Goal: Transaction & Acquisition: Download file/media

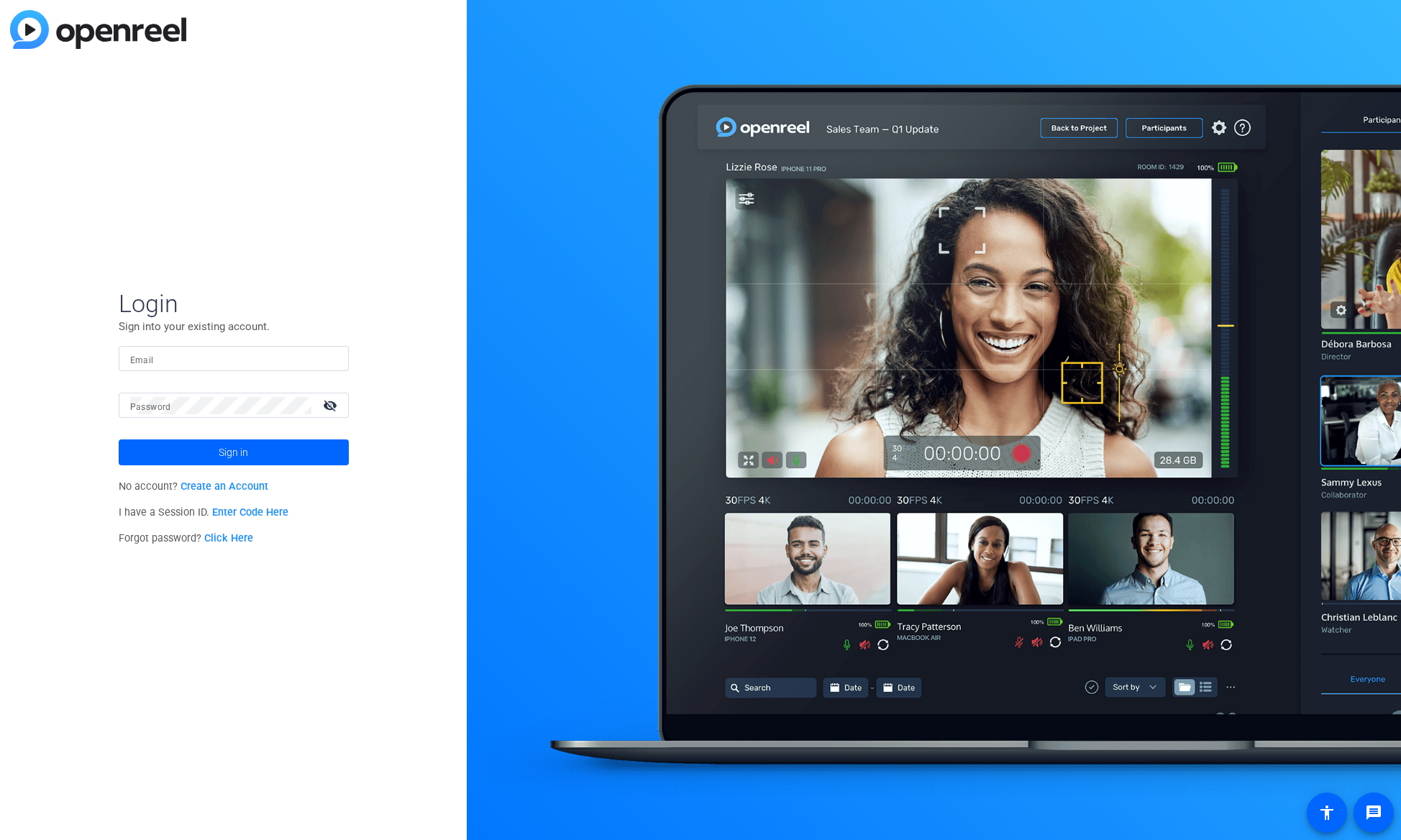
type input "[EMAIL_ADDRESS][DOMAIN_NAME]"
click at [220, 457] on span "Sign in" at bounding box center [234, 452] width 30 height 36
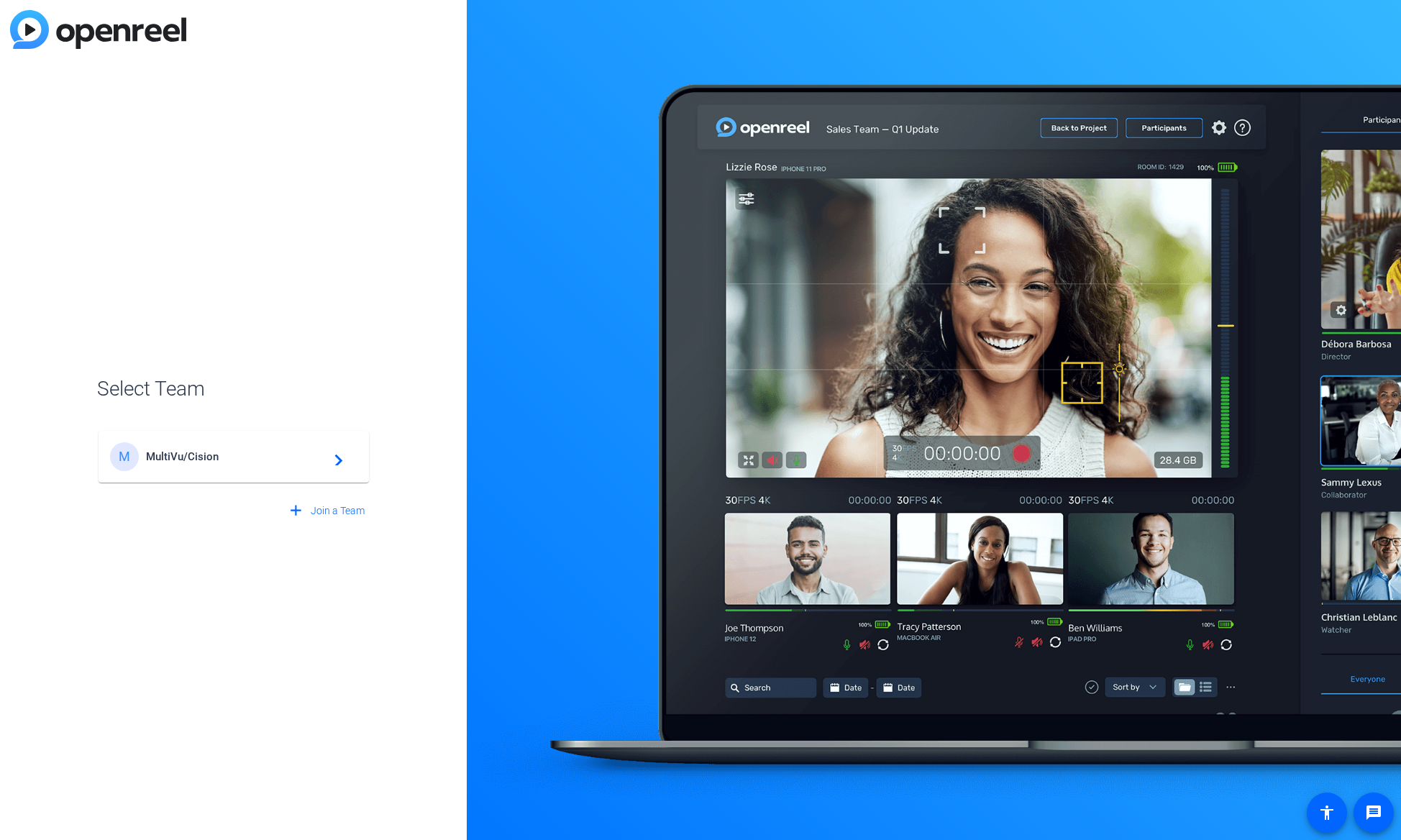
click at [198, 448] on div "M MultiVu/Cision navigate_next" at bounding box center [234, 457] width 248 height 29
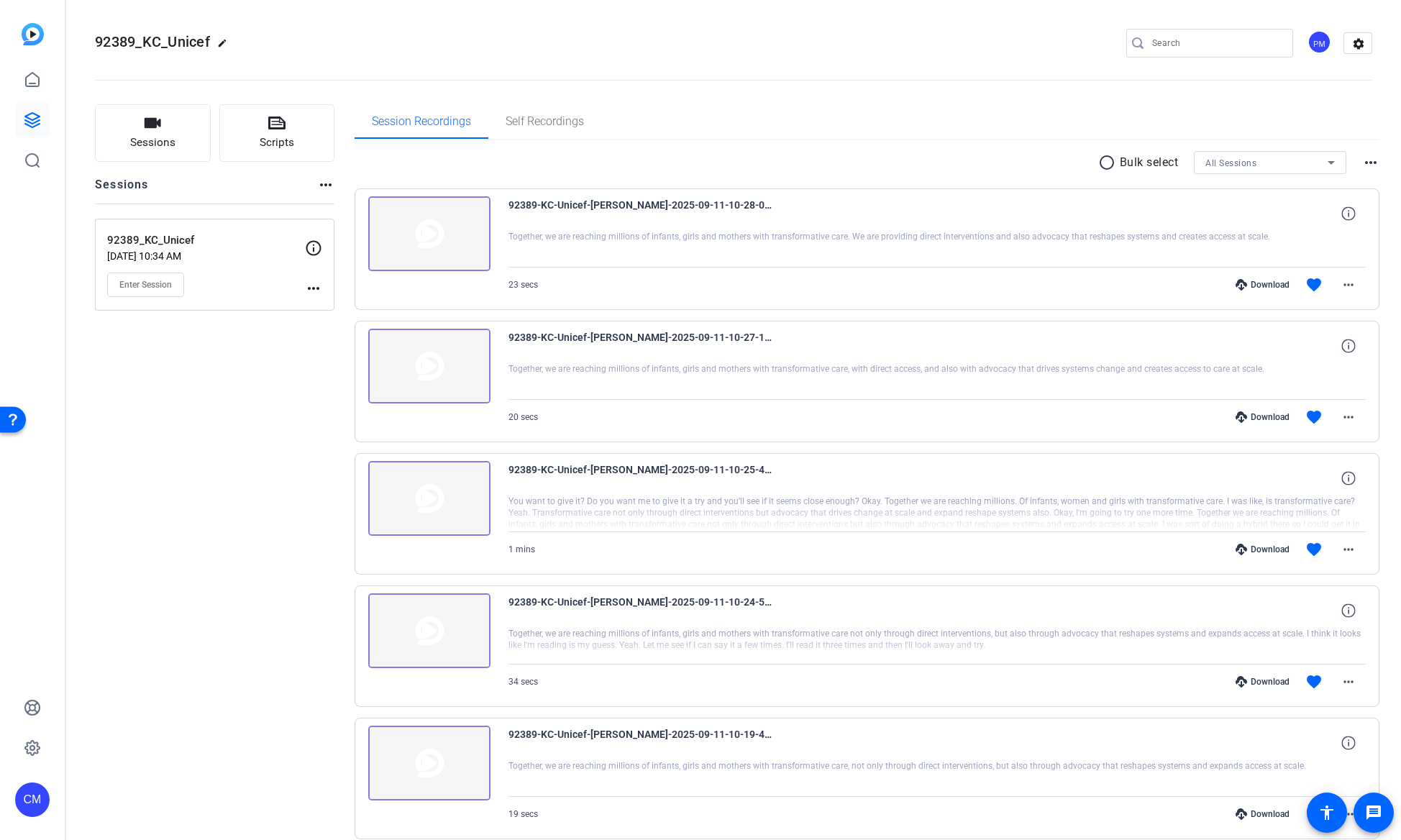
click at [1100, 163] on mat-icon "radio_button_unchecked" at bounding box center [1109, 162] width 22 height 17
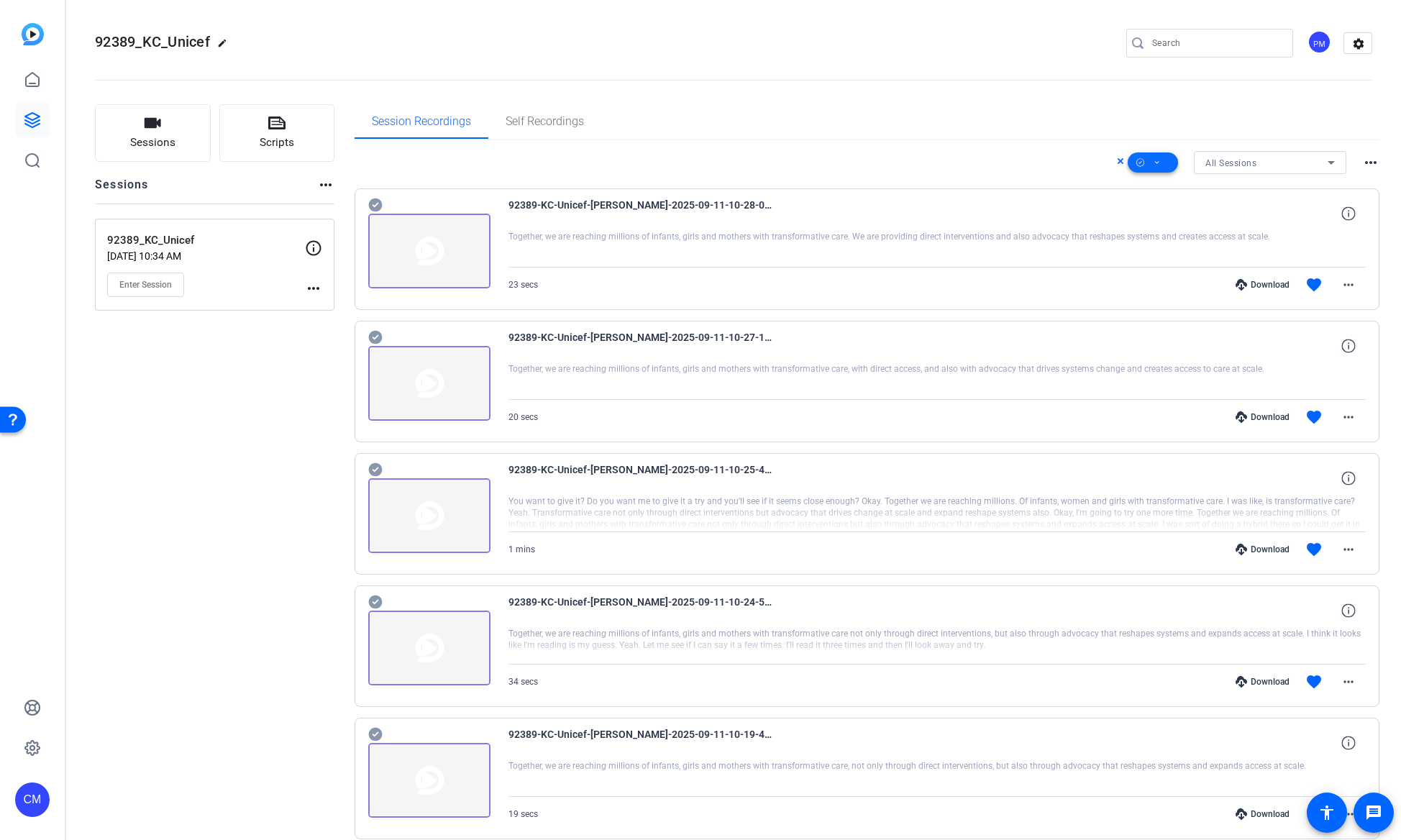
click at [1155, 163] on icon at bounding box center [1157, 163] width 7 height 18
click at [1177, 240] on span "Download MP4" at bounding box center [1172, 239] width 76 height 17
click at [385, 207] on div at bounding box center [430, 242] width 122 height 92
click at [379, 204] on icon at bounding box center [375, 205] width 13 height 13
click at [375, 336] on icon at bounding box center [375, 337] width 13 height 13
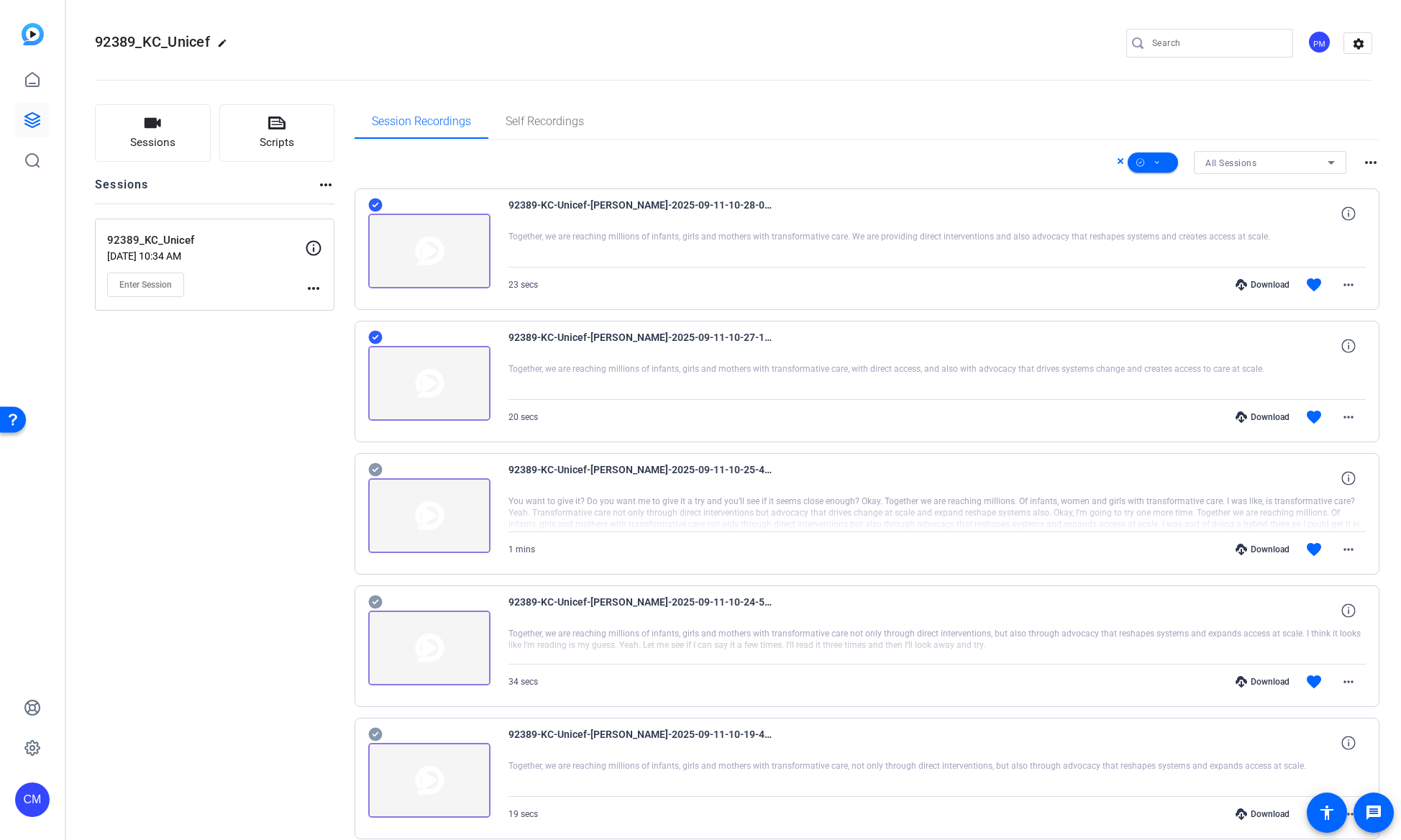
click at [377, 470] on icon at bounding box center [375, 470] width 13 height 13
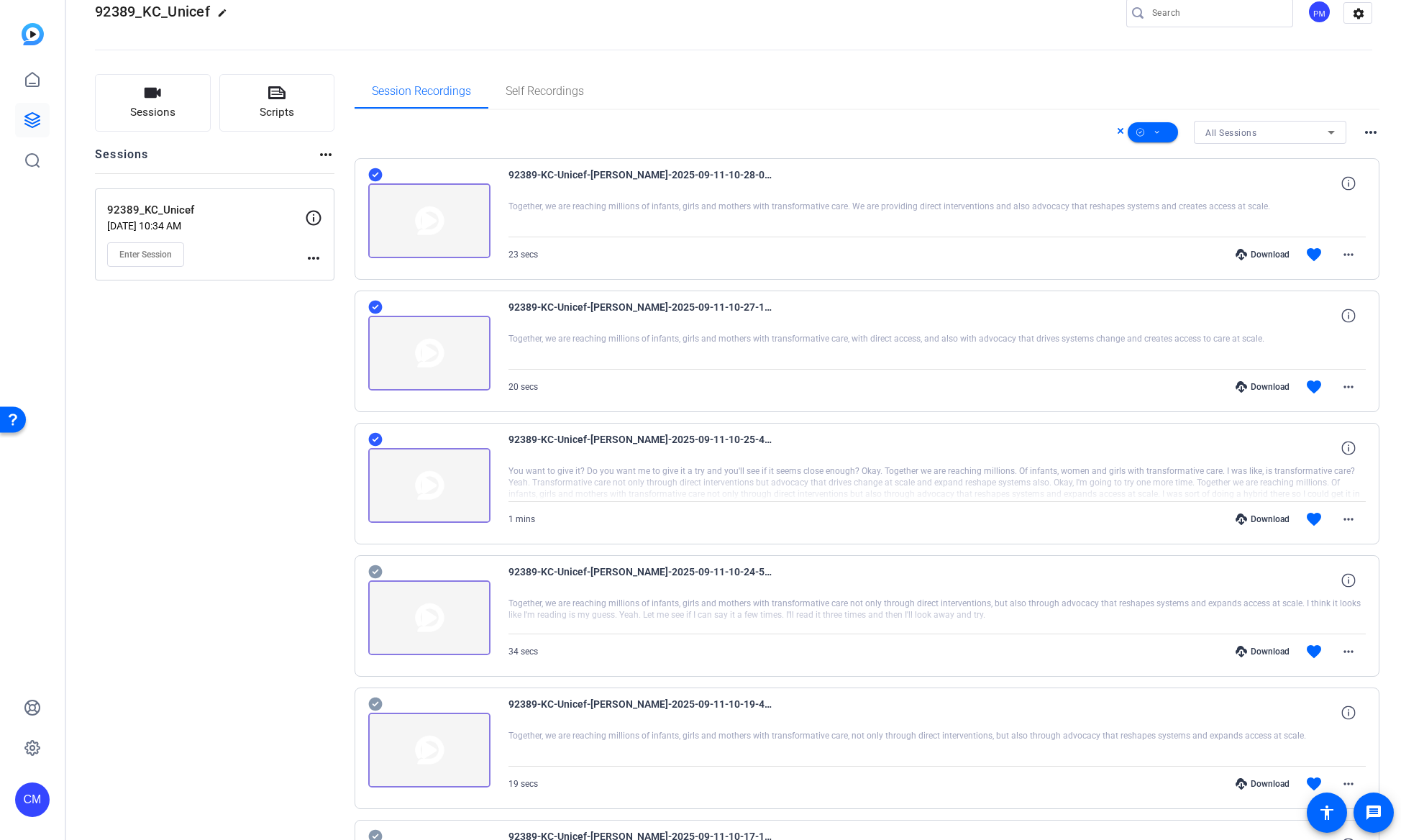
scroll to position [121, 0]
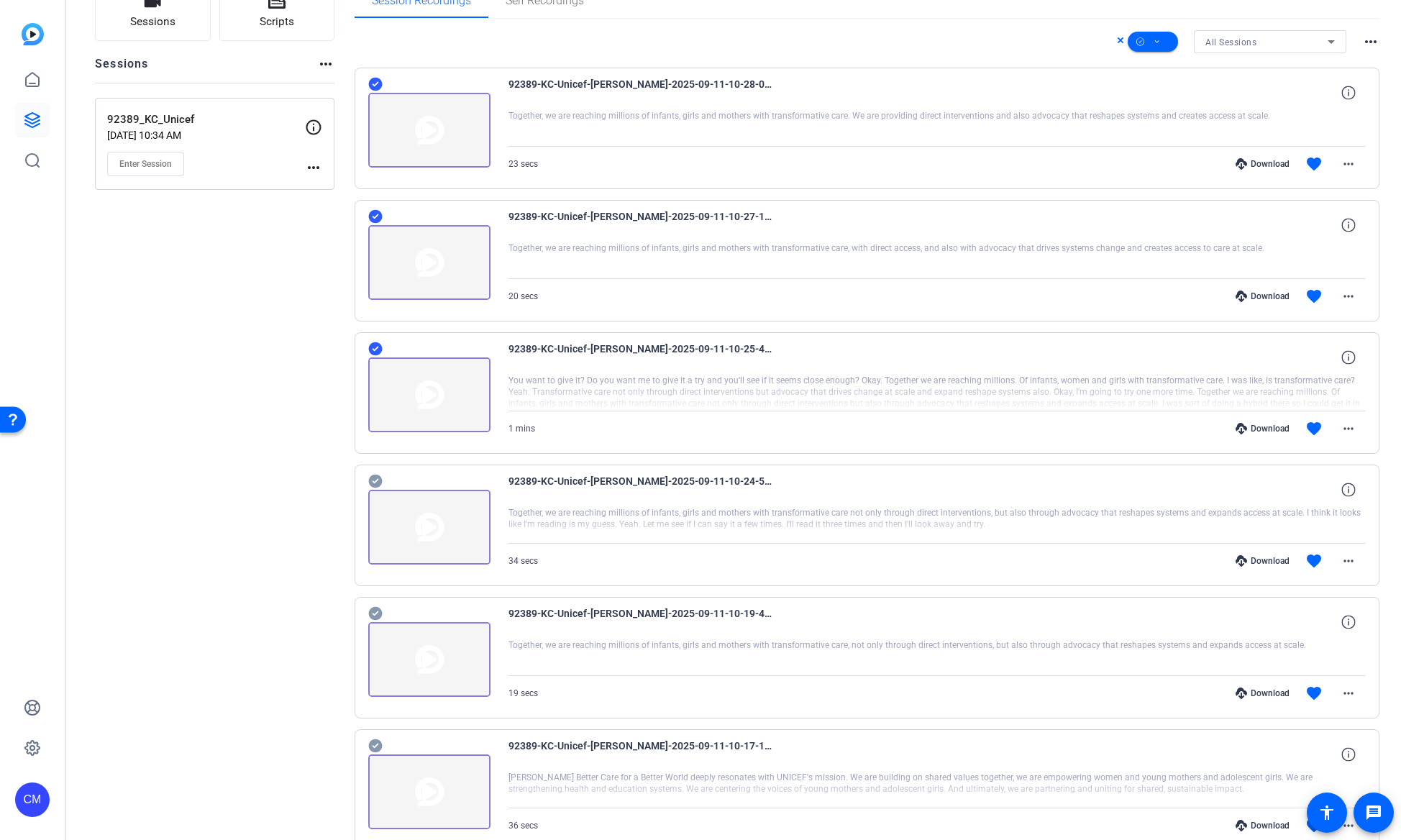
click at [373, 482] on icon at bounding box center [375, 480] width 14 height 17
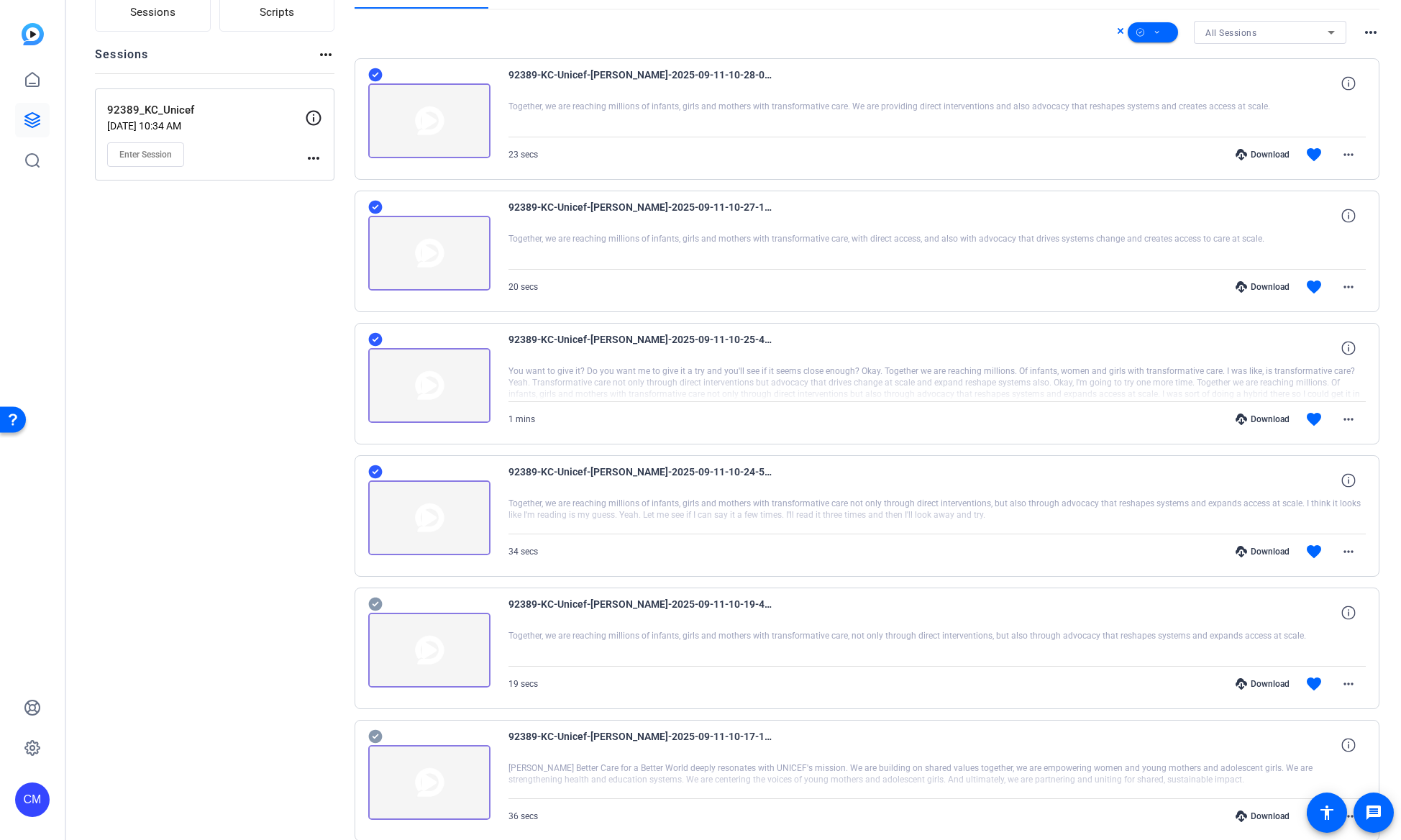
click at [374, 600] on icon at bounding box center [375, 604] width 13 height 13
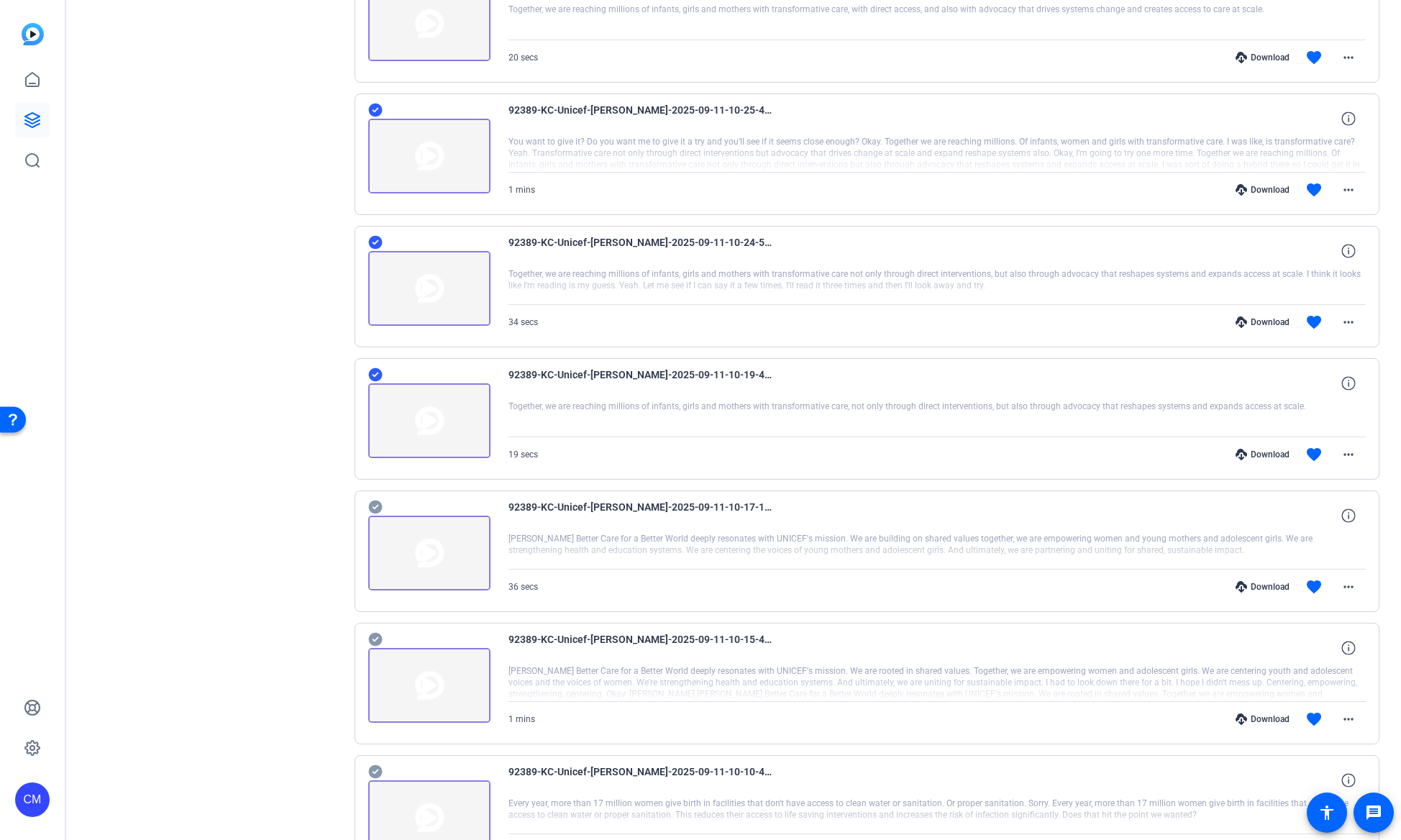
scroll to position [439, 0]
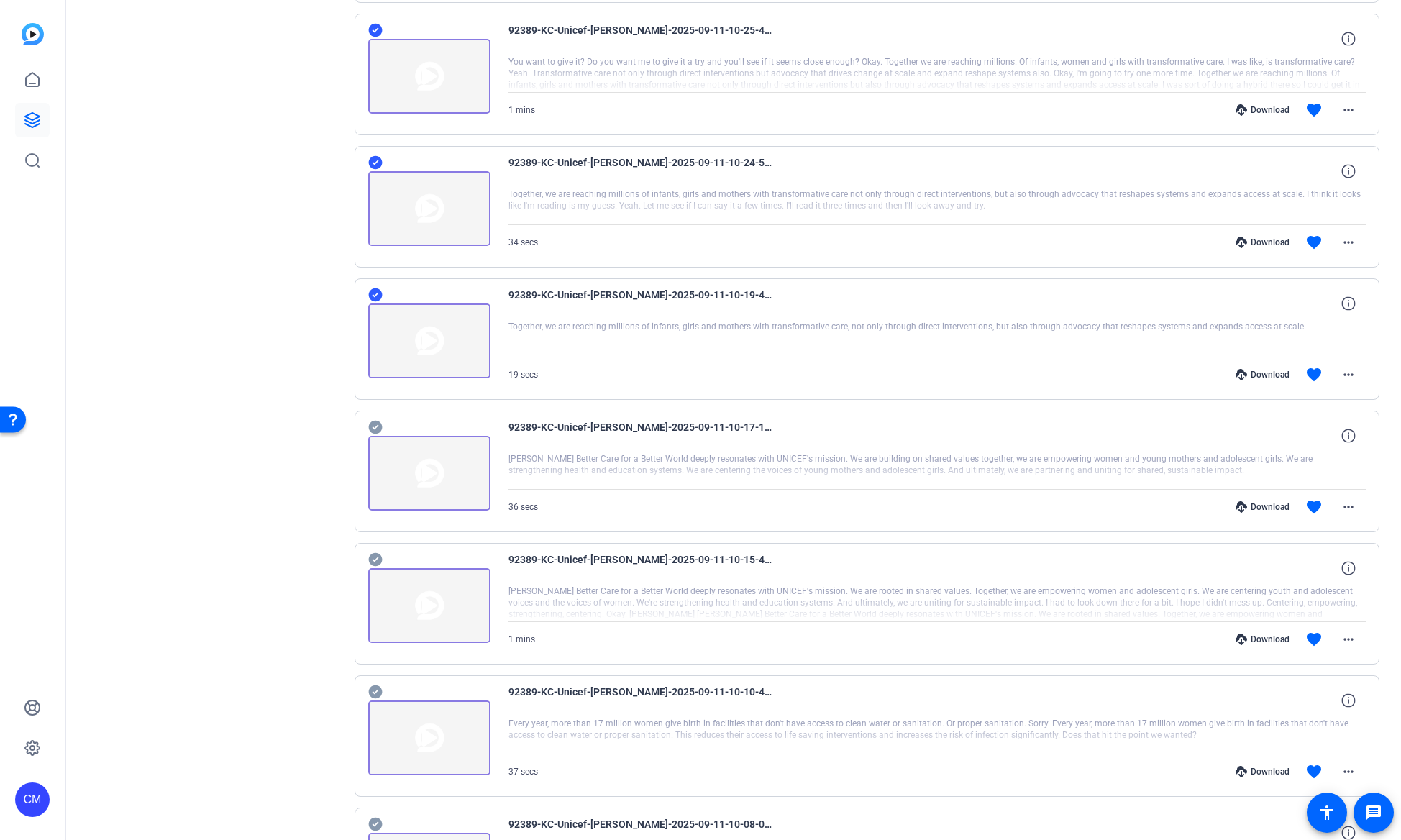
click at [377, 560] on icon at bounding box center [375, 560] width 13 height 13
click at [375, 690] on icon at bounding box center [375, 692] width 13 height 13
click at [372, 425] on icon at bounding box center [375, 427] width 13 height 13
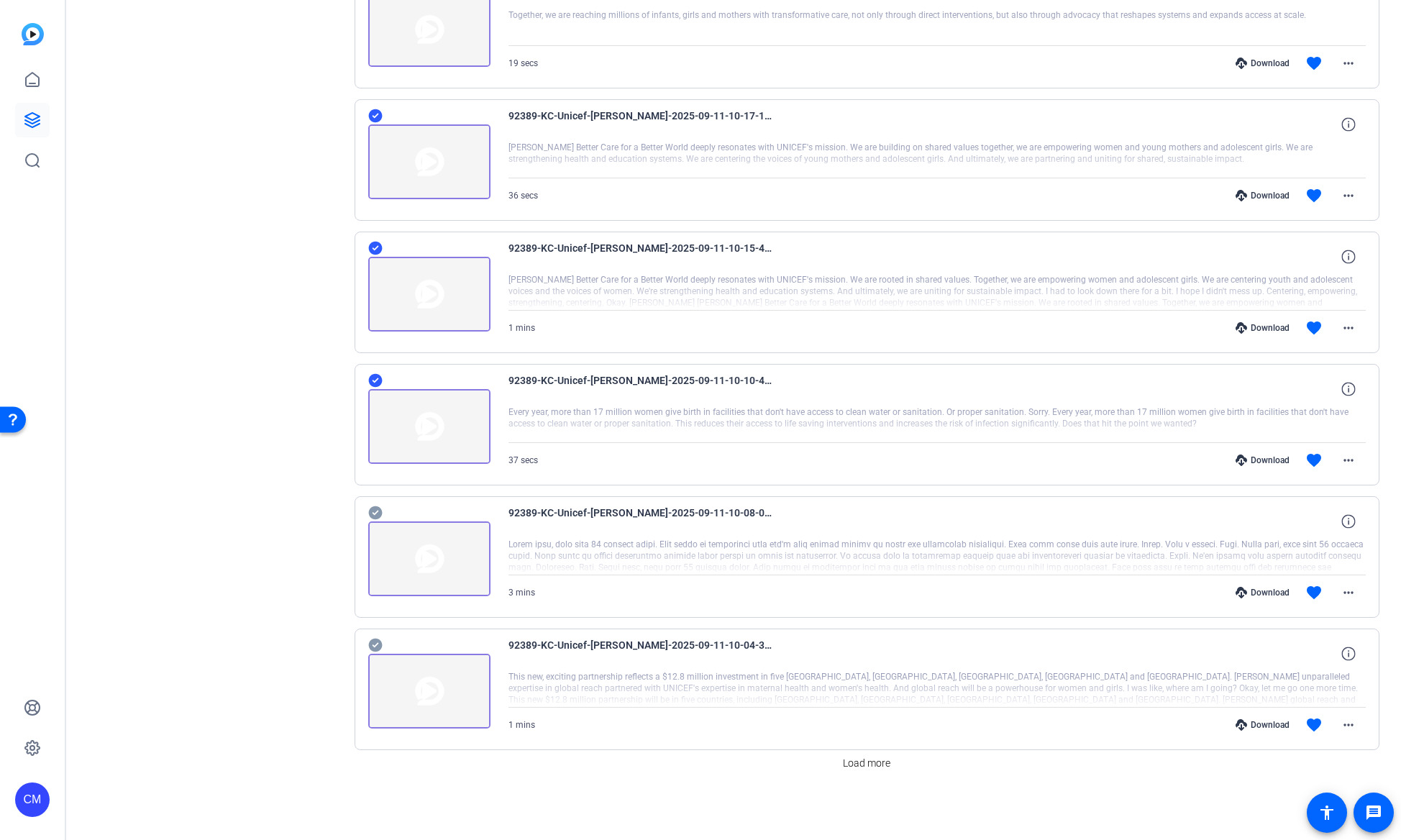
click at [372, 510] on icon at bounding box center [375, 513] width 13 height 13
click at [372, 646] on icon at bounding box center [375, 645] width 14 height 17
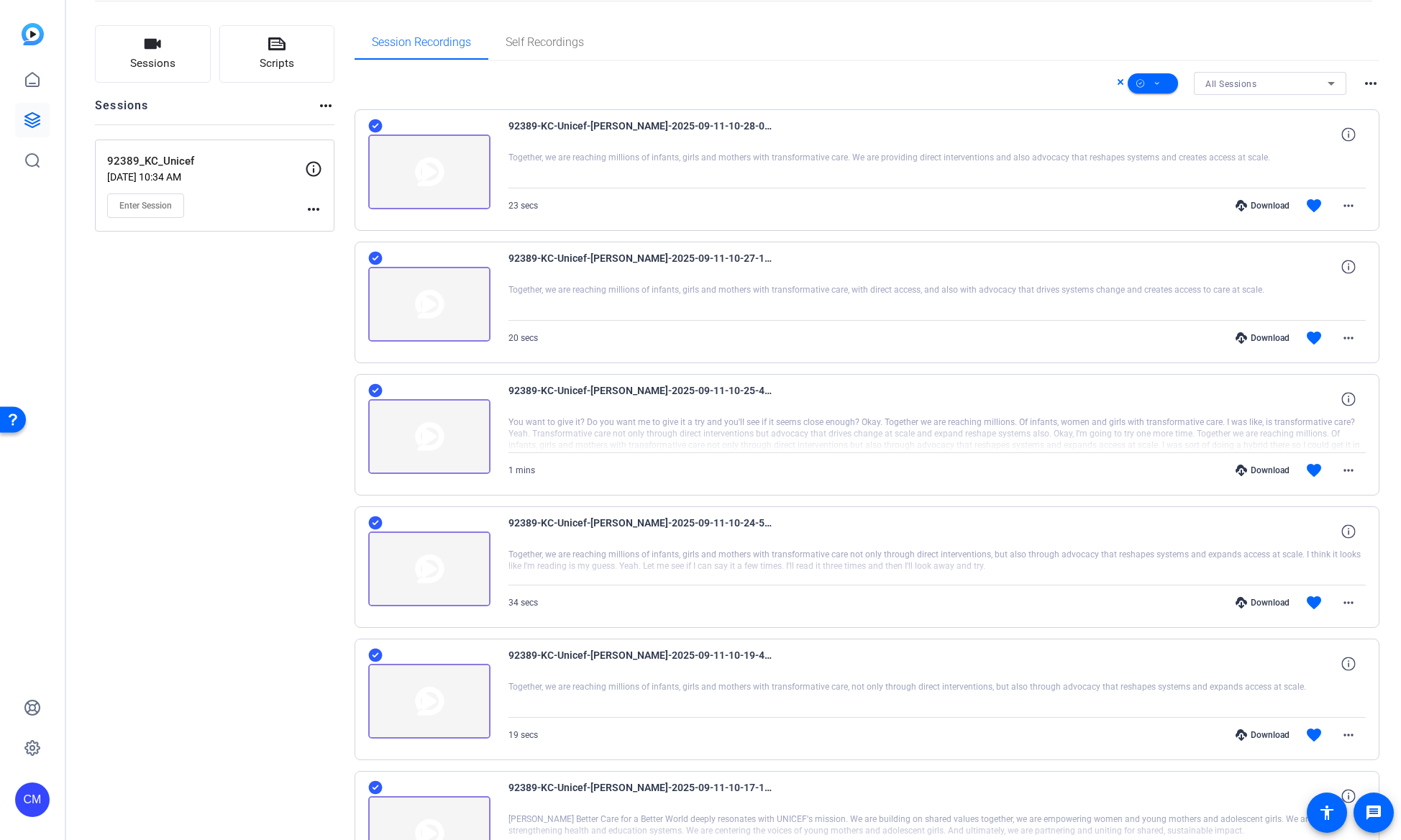
scroll to position [0, 0]
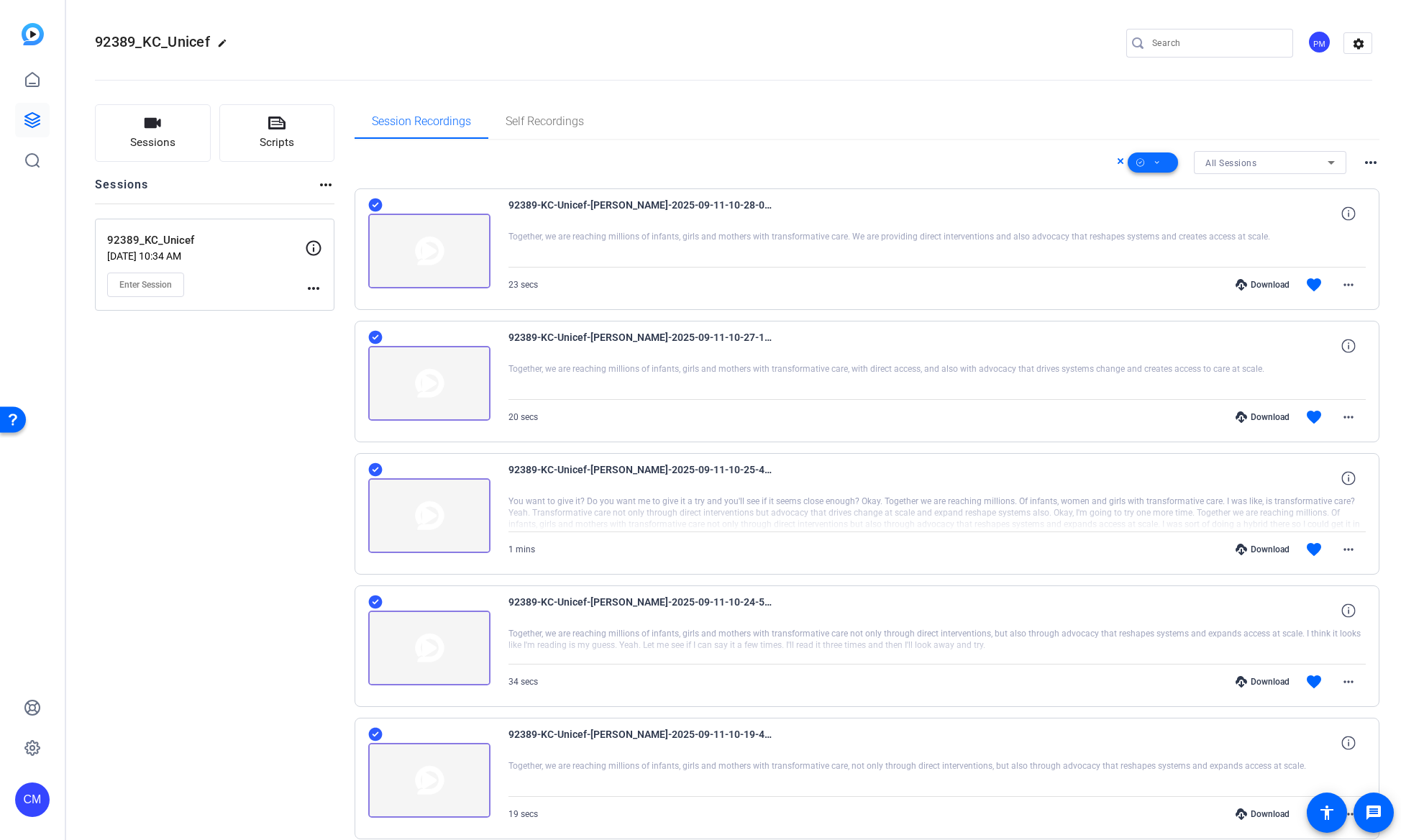
click at [1143, 164] on span at bounding box center [1152, 163] width 50 height 34
click at [1165, 239] on span "Download MP4" at bounding box center [1172, 239] width 76 height 17
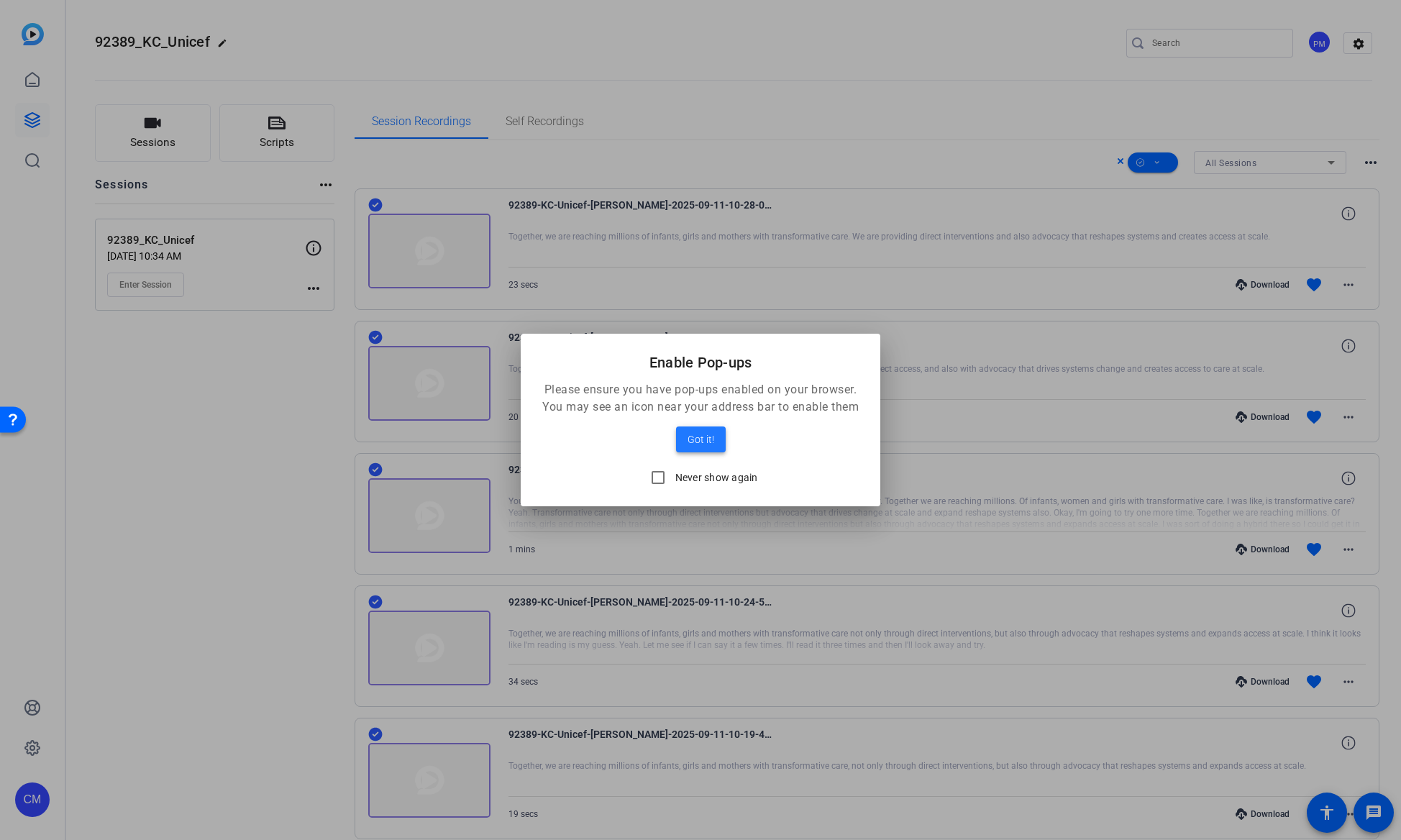
click at [707, 440] on span "Got it!" at bounding box center [700, 439] width 27 height 17
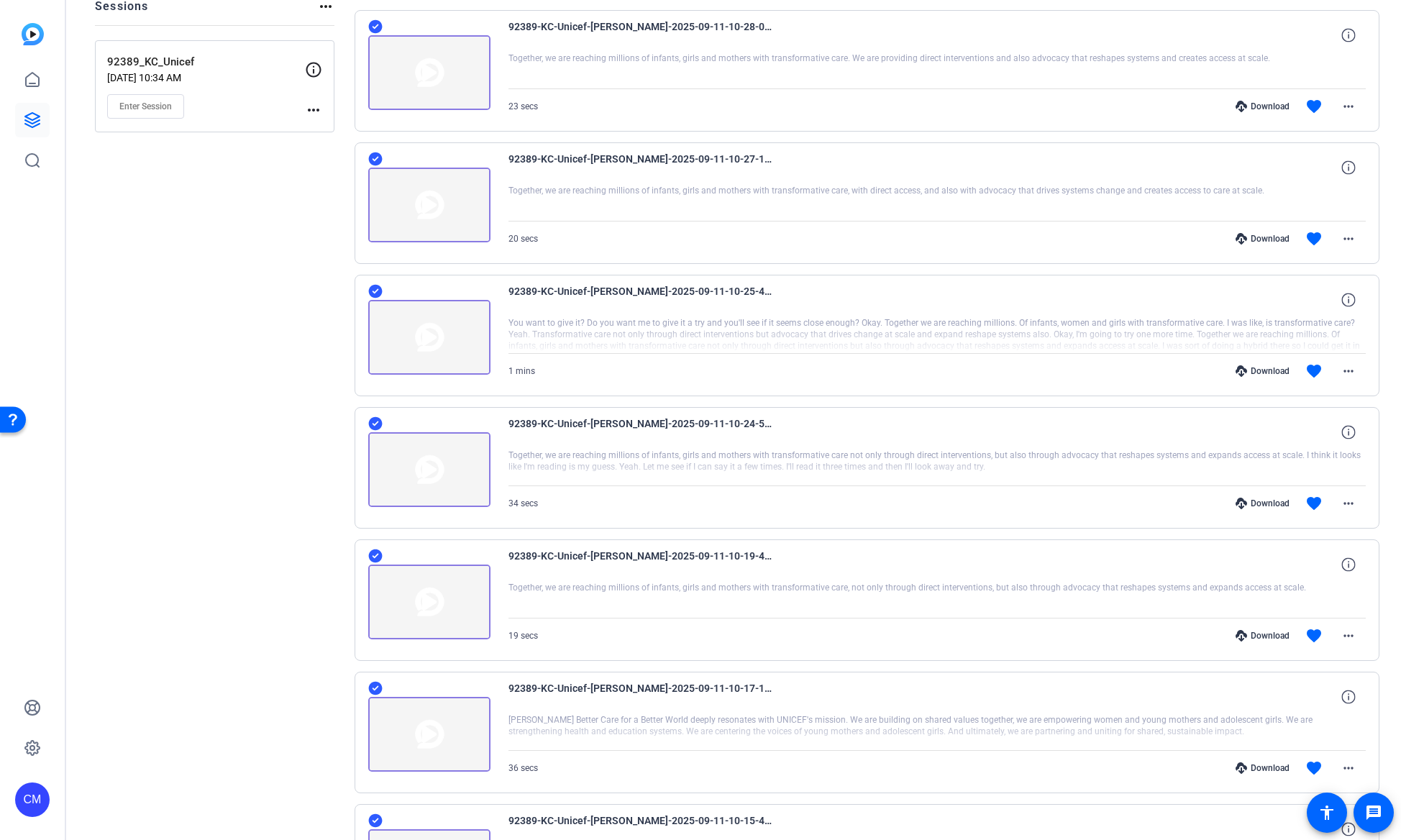
scroll to position [169, 0]
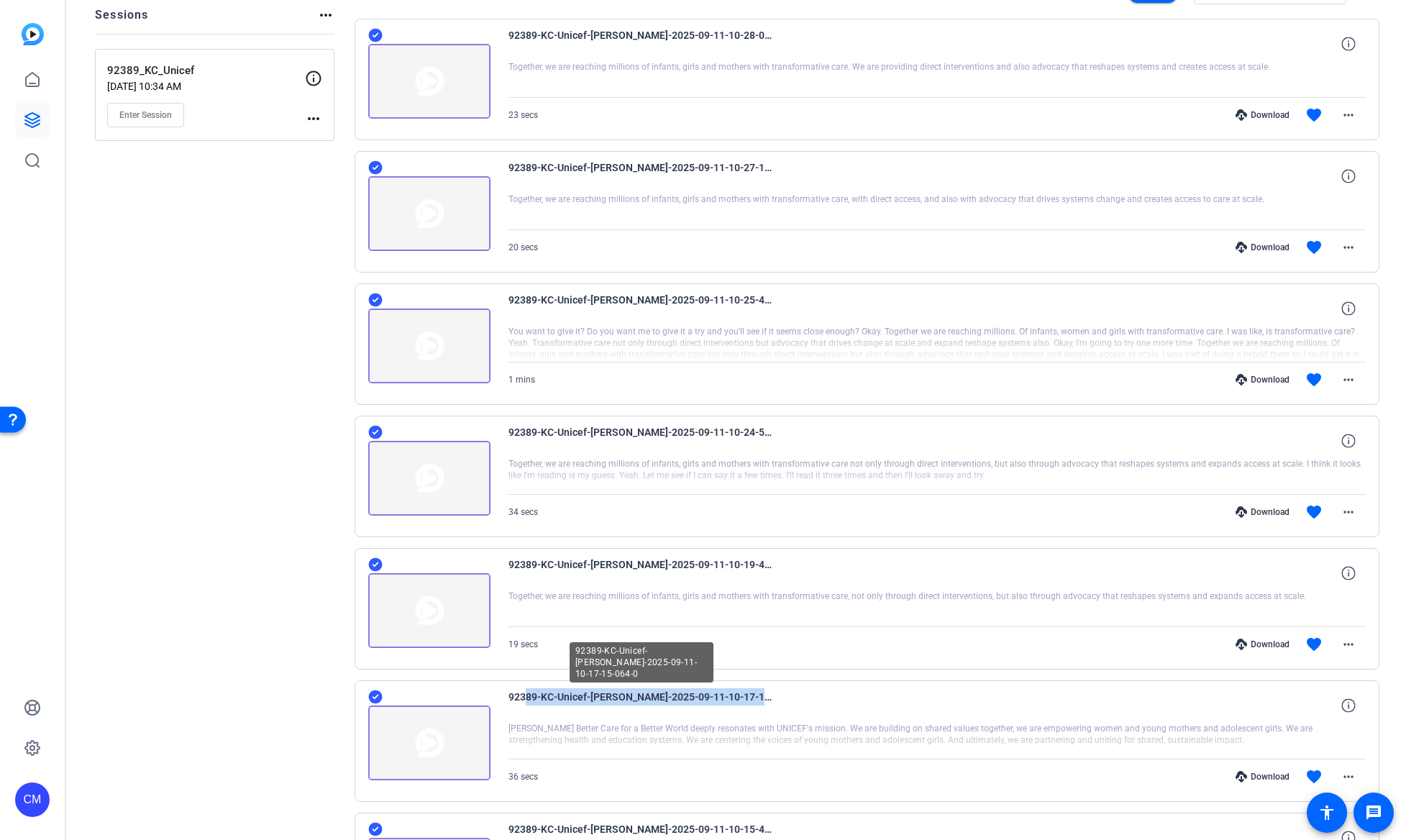
drag, startPoint x: 563, startPoint y: 704, endPoint x: 520, endPoint y: 694, distance: 44.1
click at [520, 694] on span "92389-KC-Unicef-[PERSON_NAME]-2025-09-11-10-17-15-064-0" at bounding box center [641, 705] width 266 height 34
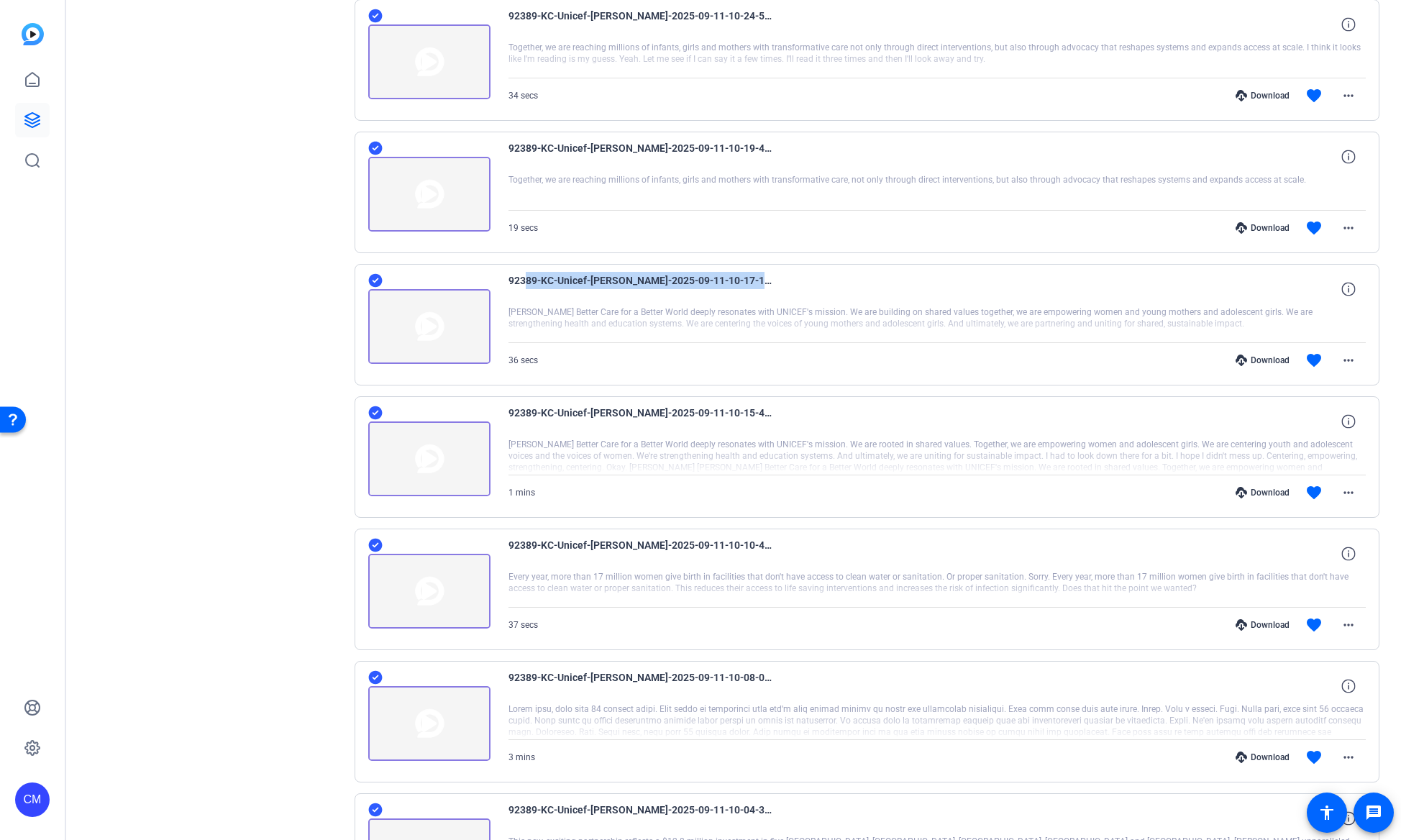
scroll to position [605, 0]
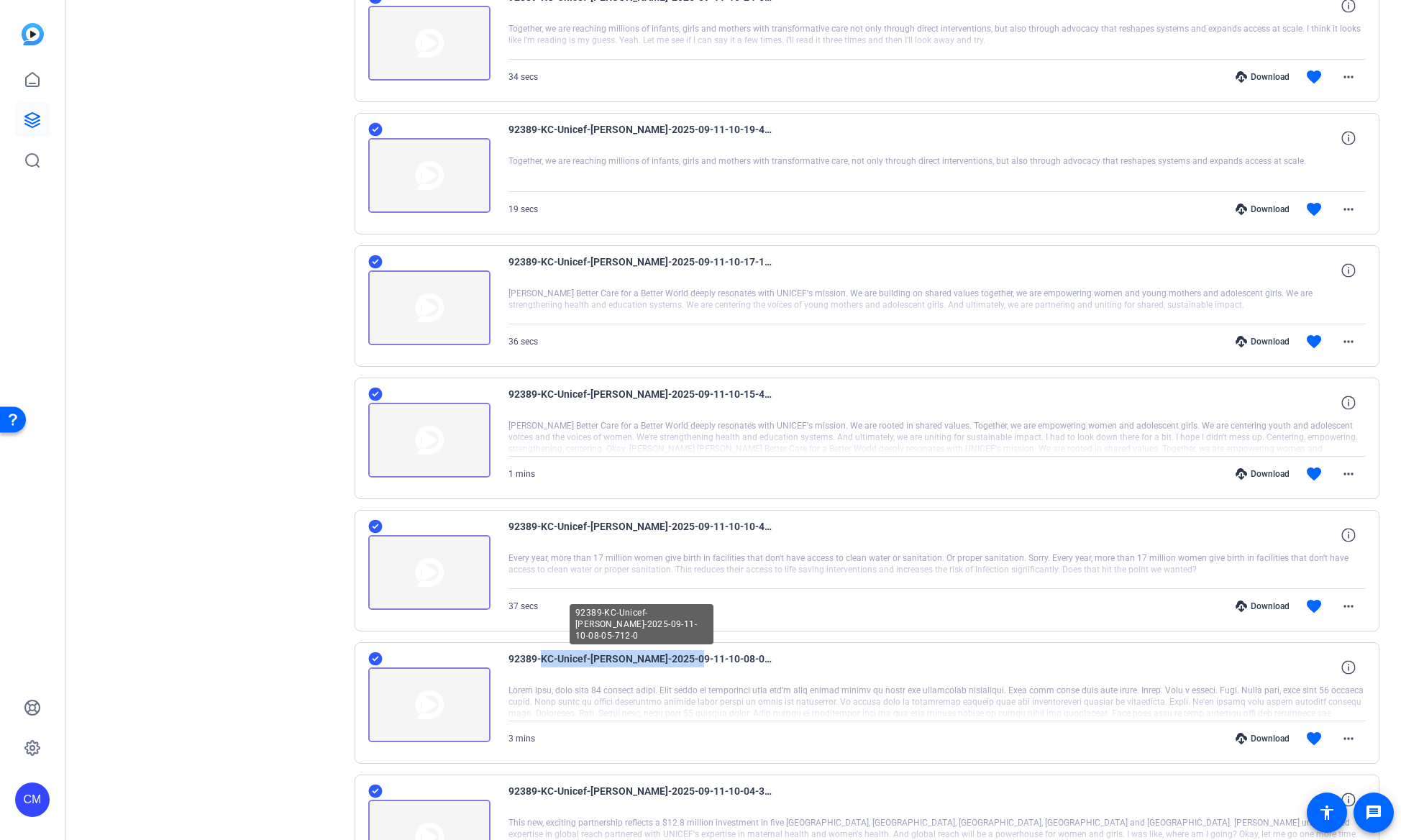
drag, startPoint x: 687, startPoint y: 654, endPoint x: 535, endPoint y: 662, distance: 152.2
click at [535, 662] on span "92389-KC-Unicef-[PERSON_NAME]-2025-09-11-10-08-05-712-0" at bounding box center [641, 667] width 266 height 34
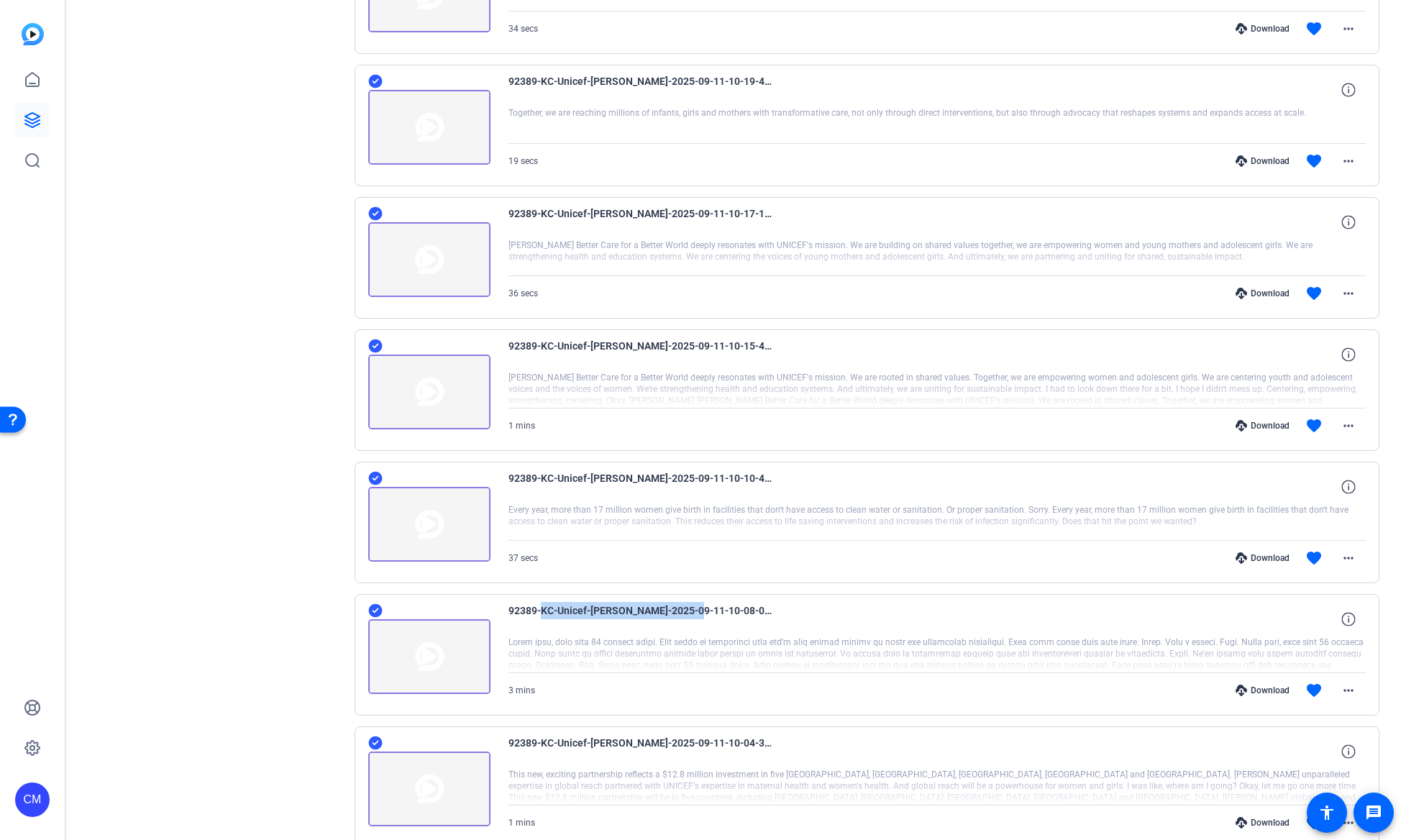
scroll to position [750, 0]
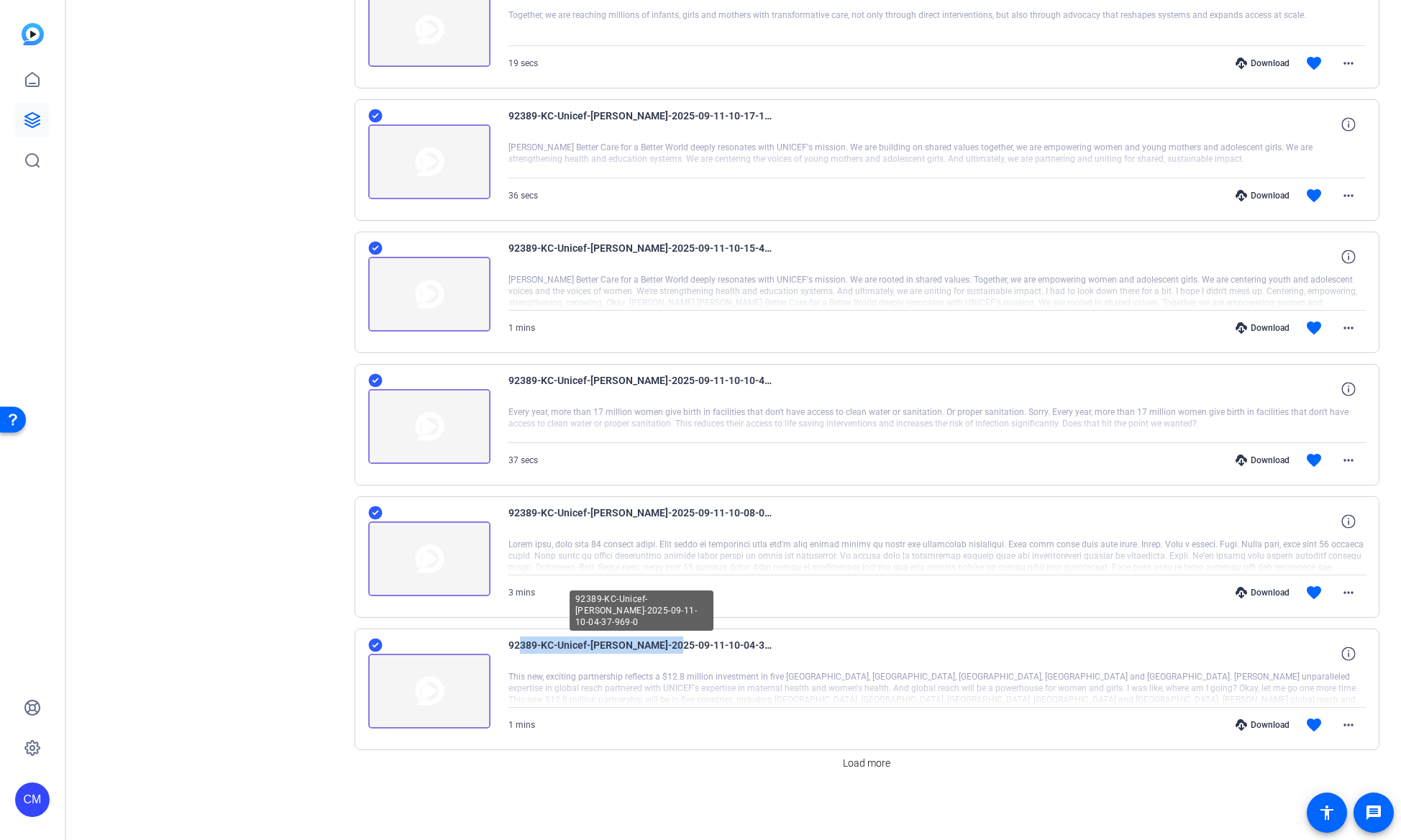
drag, startPoint x: 662, startPoint y: 640, endPoint x: 515, endPoint y: 639, distance: 147.0
click at [515, 639] on span "92389-KC-Unicef-[PERSON_NAME]-2025-09-11-10-04-37-969-0" at bounding box center [641, 653] width 266 height 34
click at [880, 759] on span "Load more" at bounding box center [867, 763] width 48 height 15
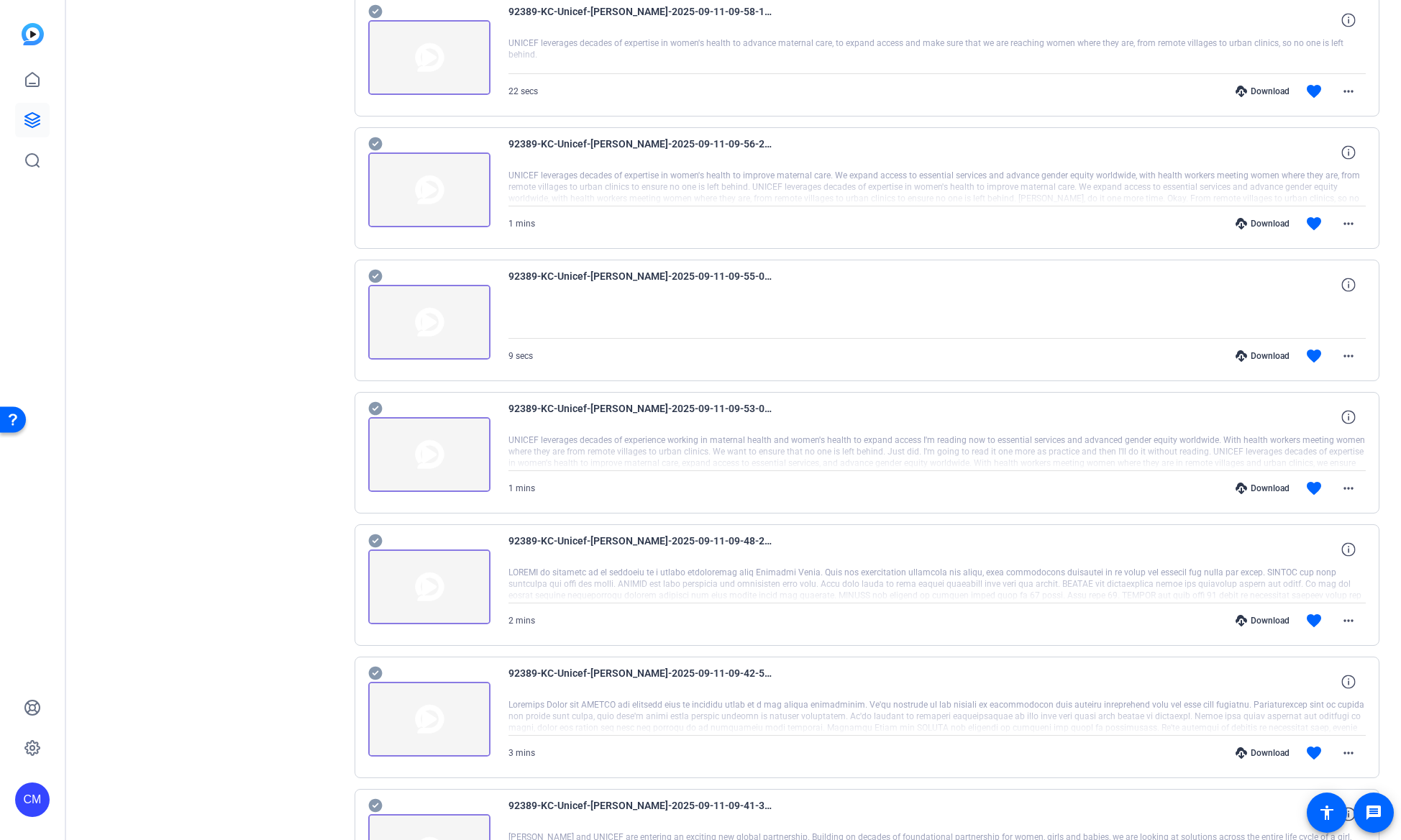
scroll to position [2074, 0]
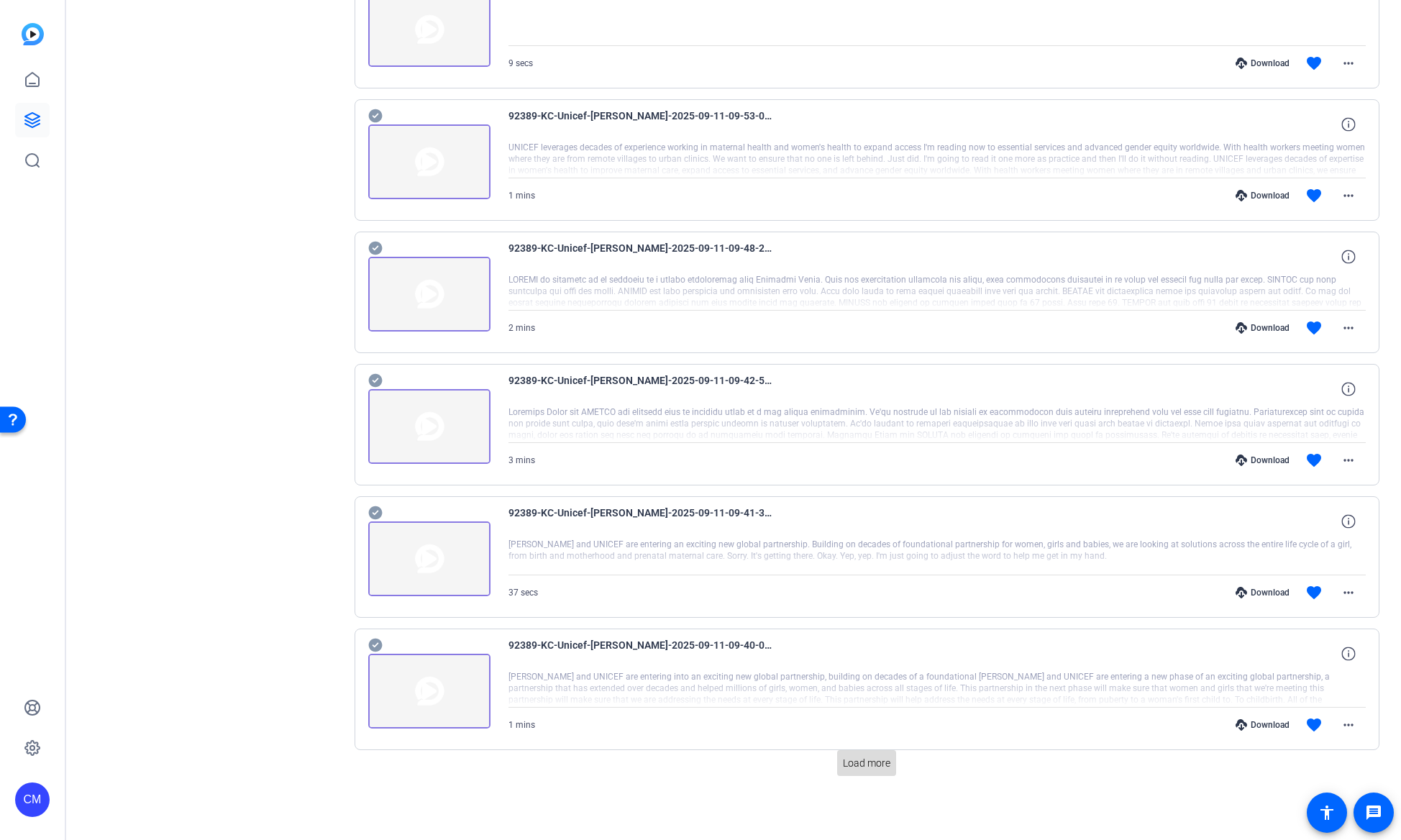
click at [861, 771] on span at bounding box center [866, 763] width 59 height 34
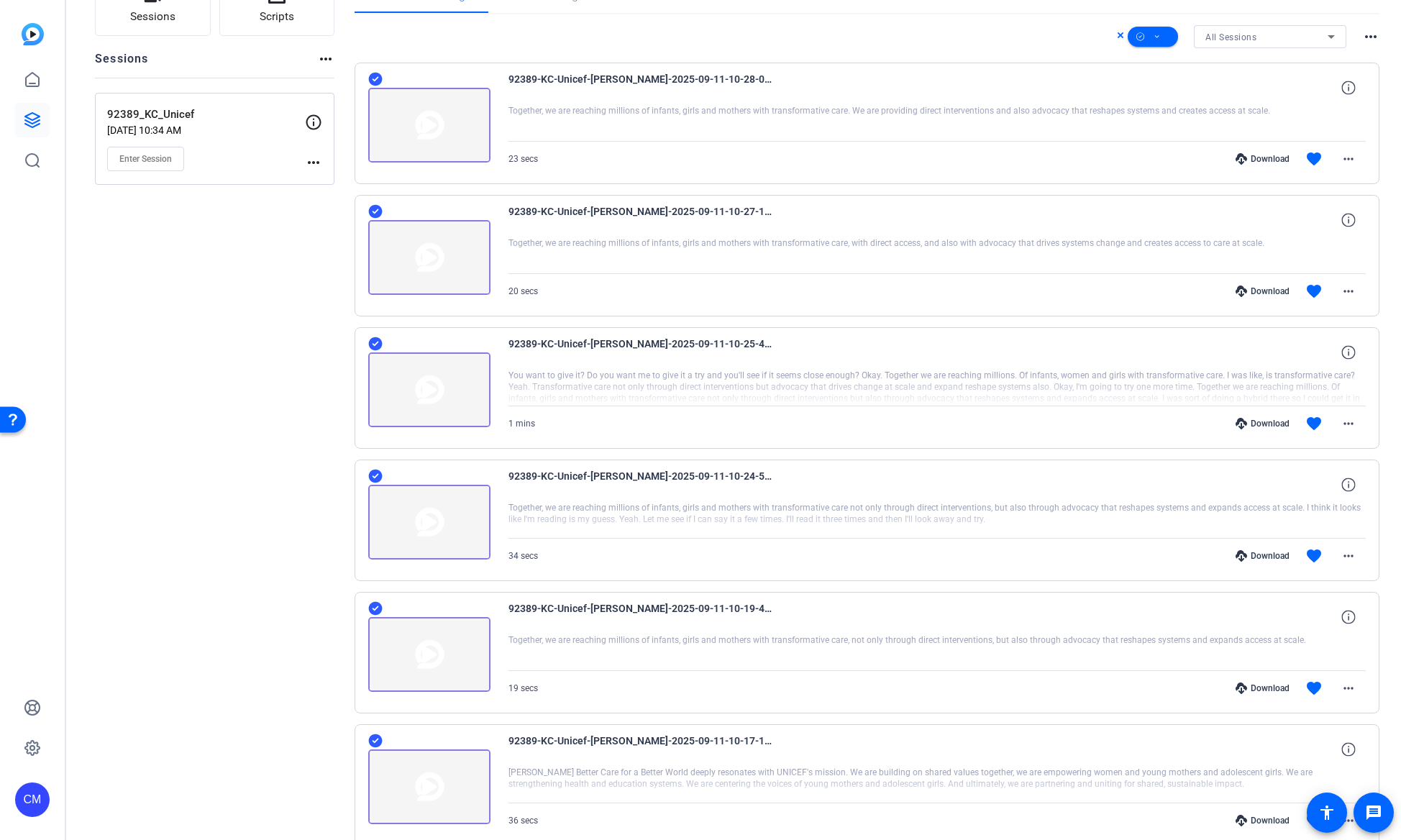
scroll to position [0, 0]
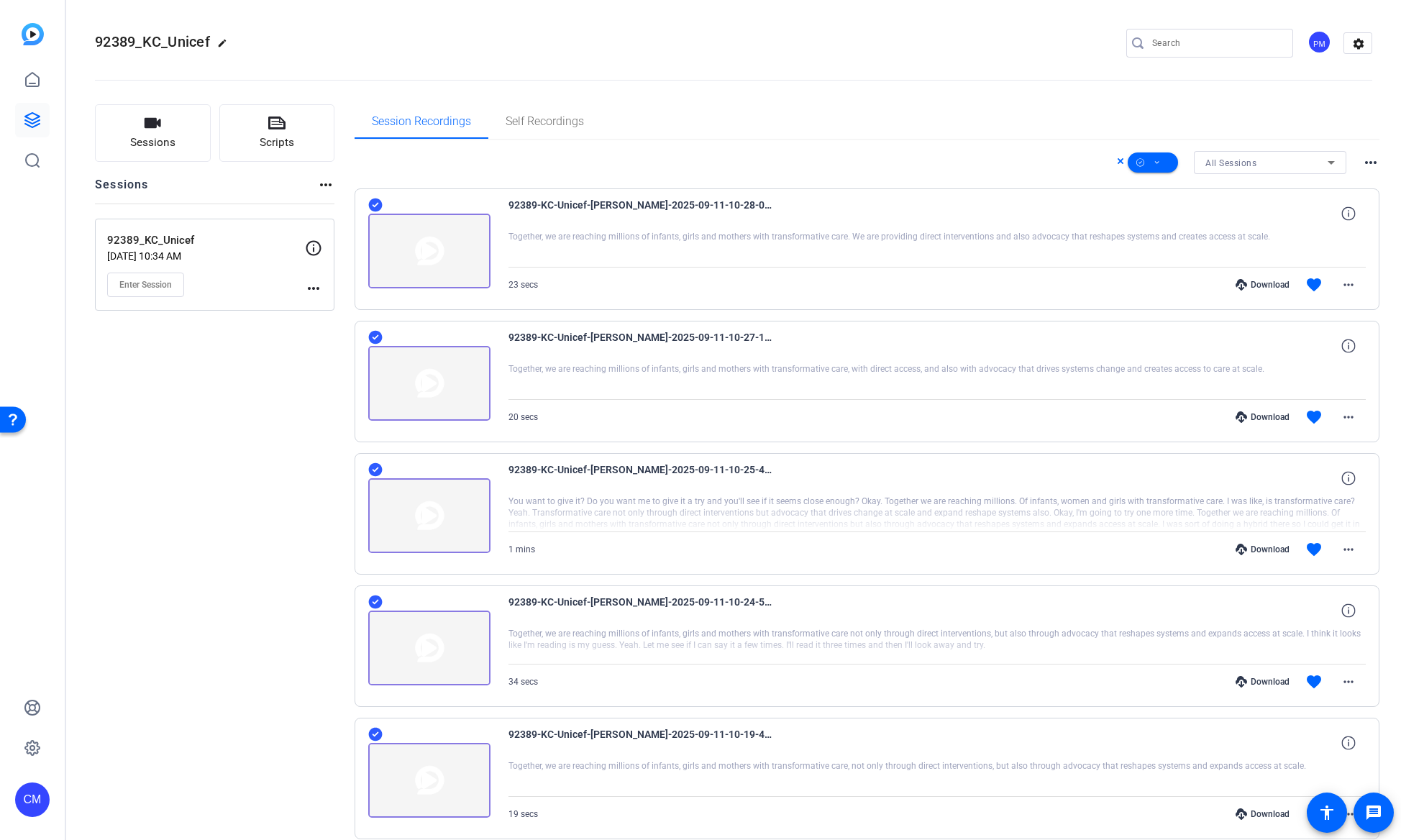
click at [1118, 163] on icon at bounding box center [1121, 161] width 6 height 6
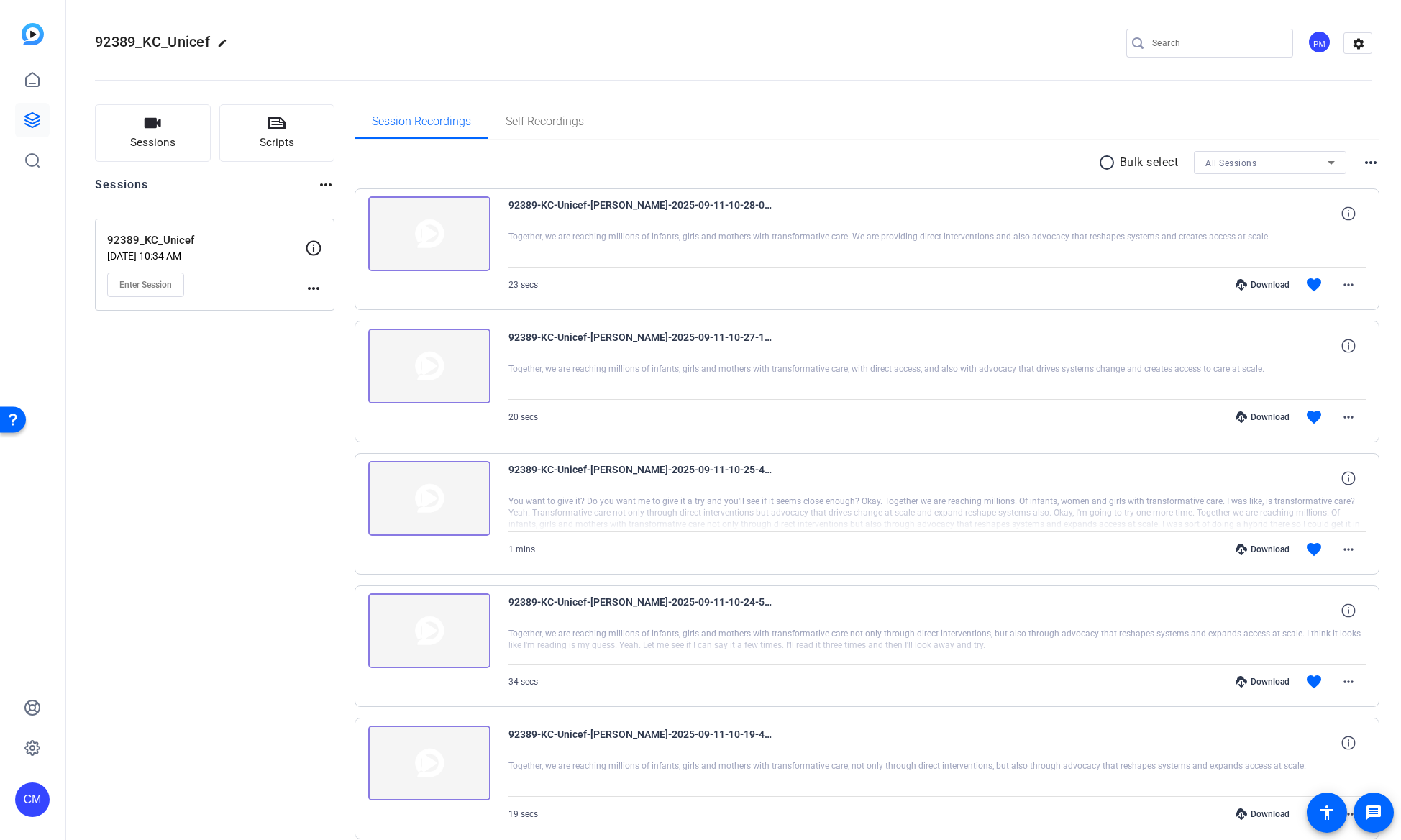
click at [1120, 163] on p "Bulk select" at bounding box center [1149, 162] width 59 height 17
click at [1102, 161] on mat-icon "radio_button_unchecked" at bounding box center [1109, 162] width 22 height 17
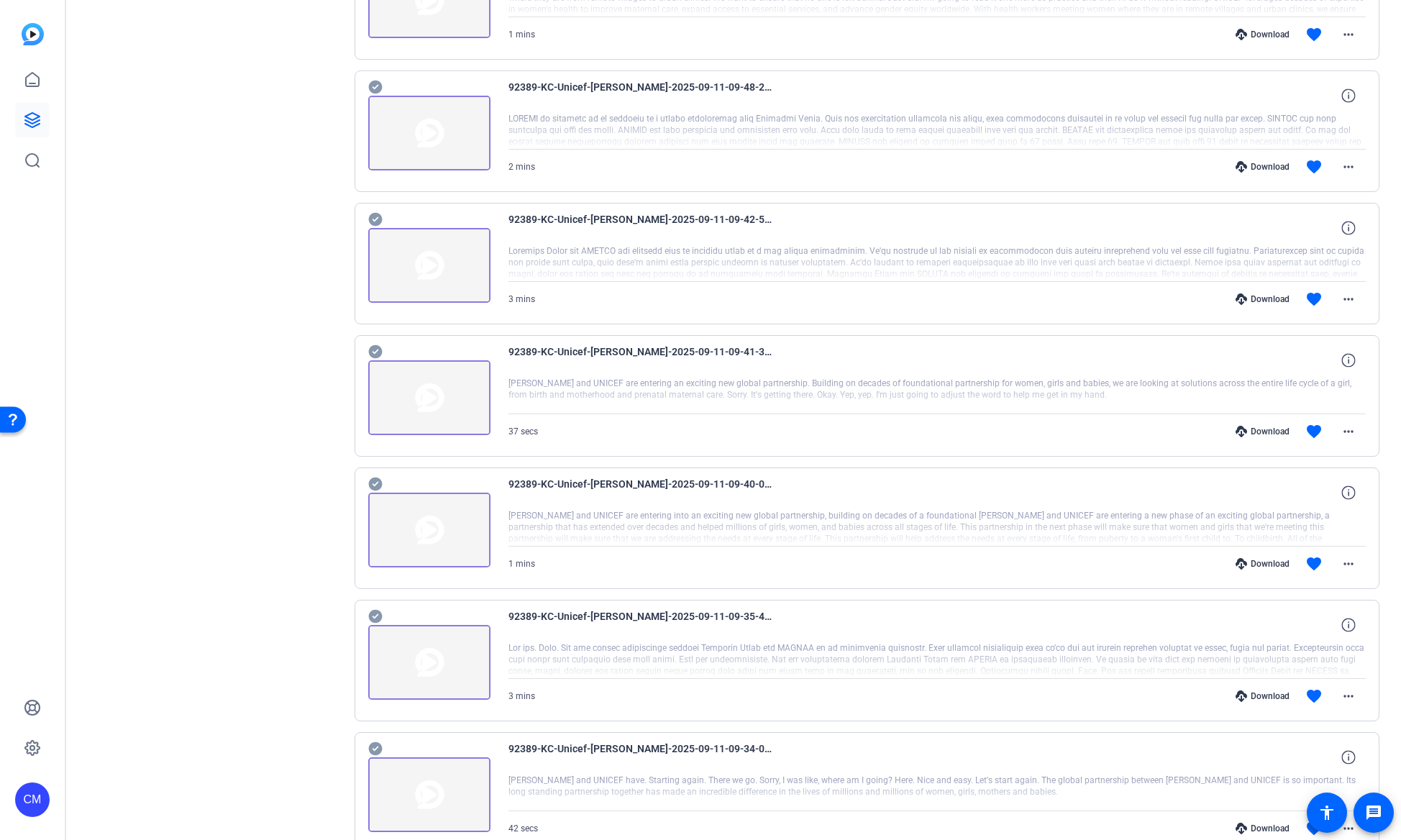
scroll to position [2313, 0]
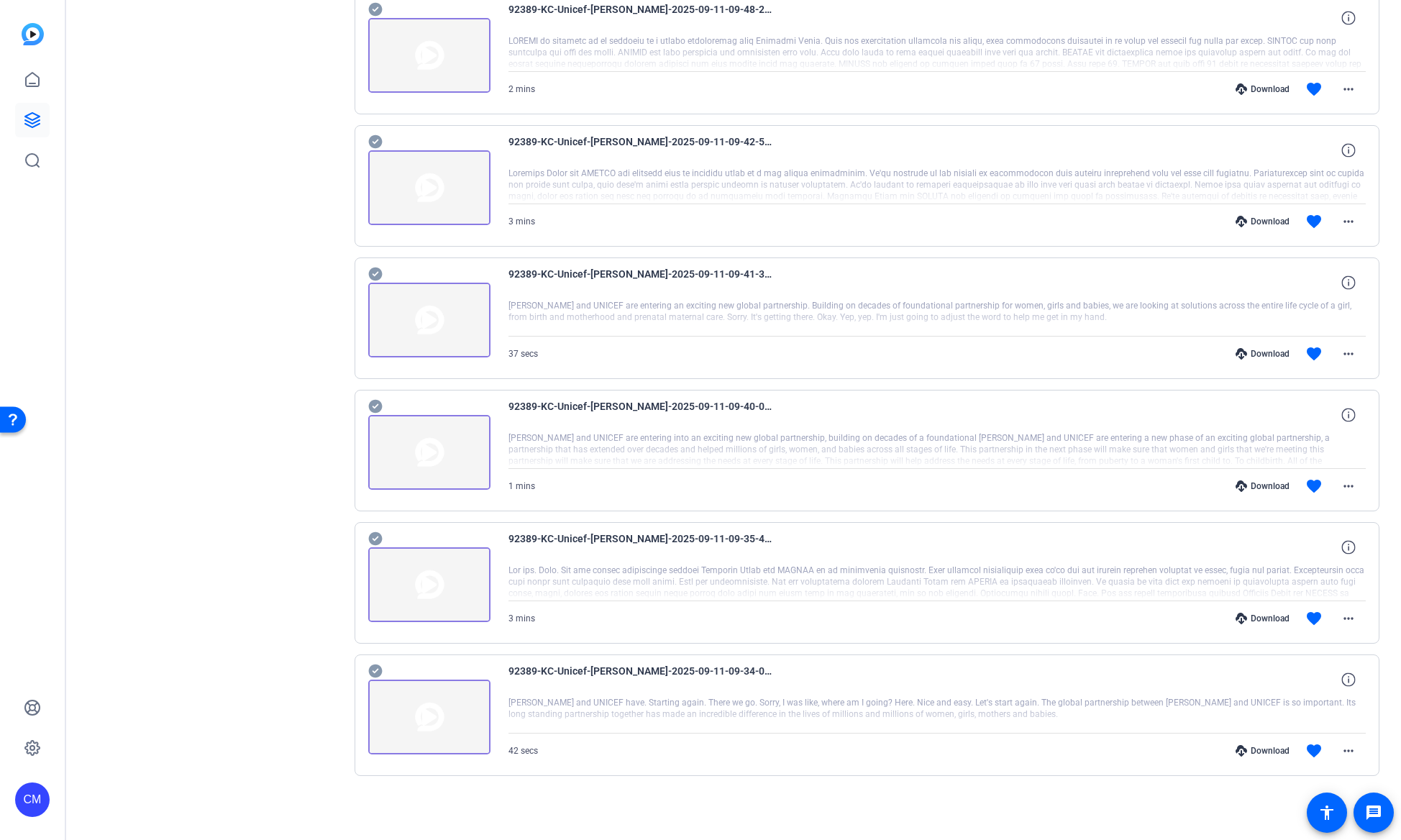
click at [374, 672] on icon at bounding box center [375, 671] width 14 height 17
click at [374, 539] on icon at bounding box center [375, 539] width 13 height 13
click at [372, 405] on icon at bounding box center [375, 407] width 13 height 13
click at [373, 273] on icon at bounding box center [375, 275] width 13 height 13
click at [377, 140] on icon at bounding box center [375, 141] width 14 height 17
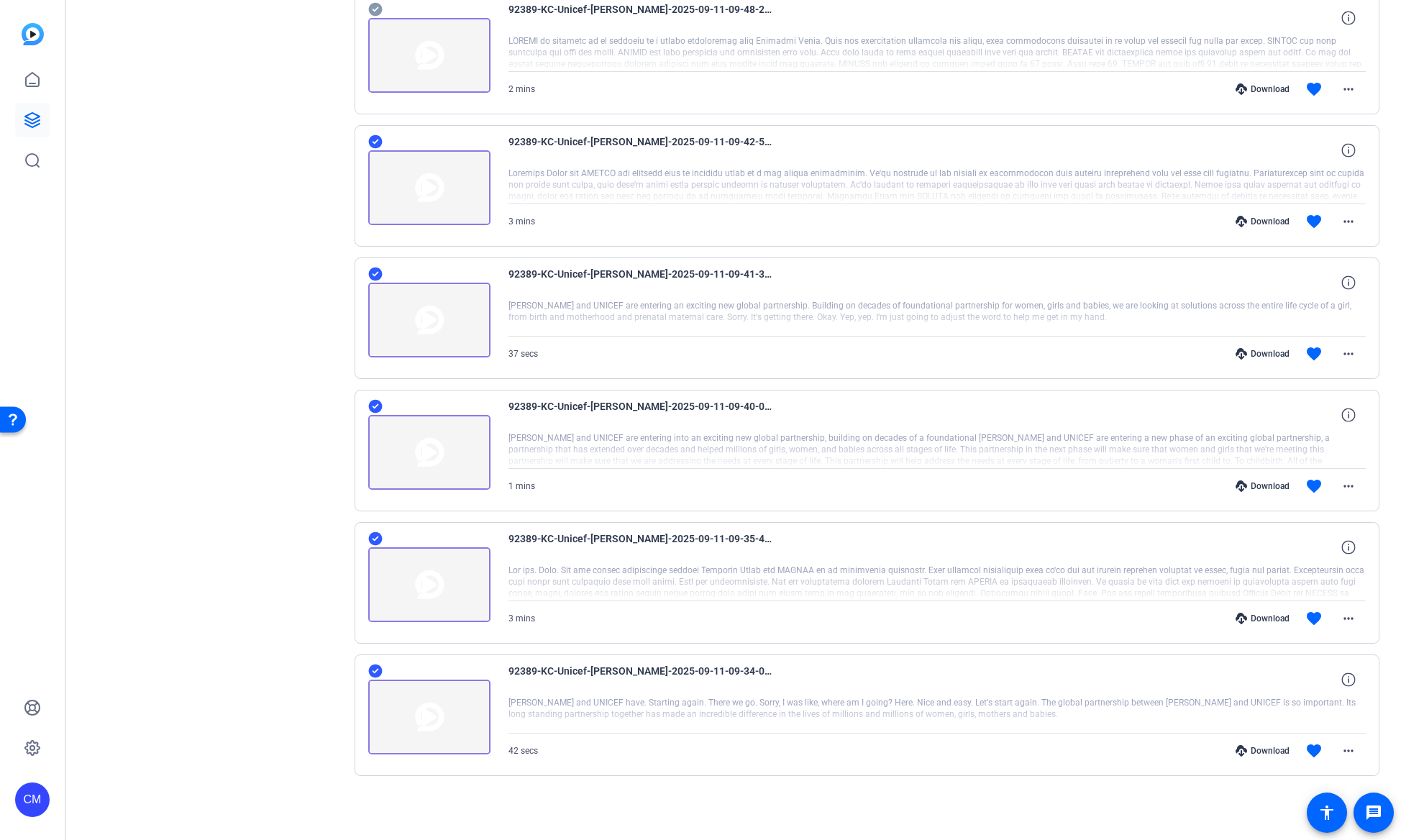
scroll to position [2142, 0]
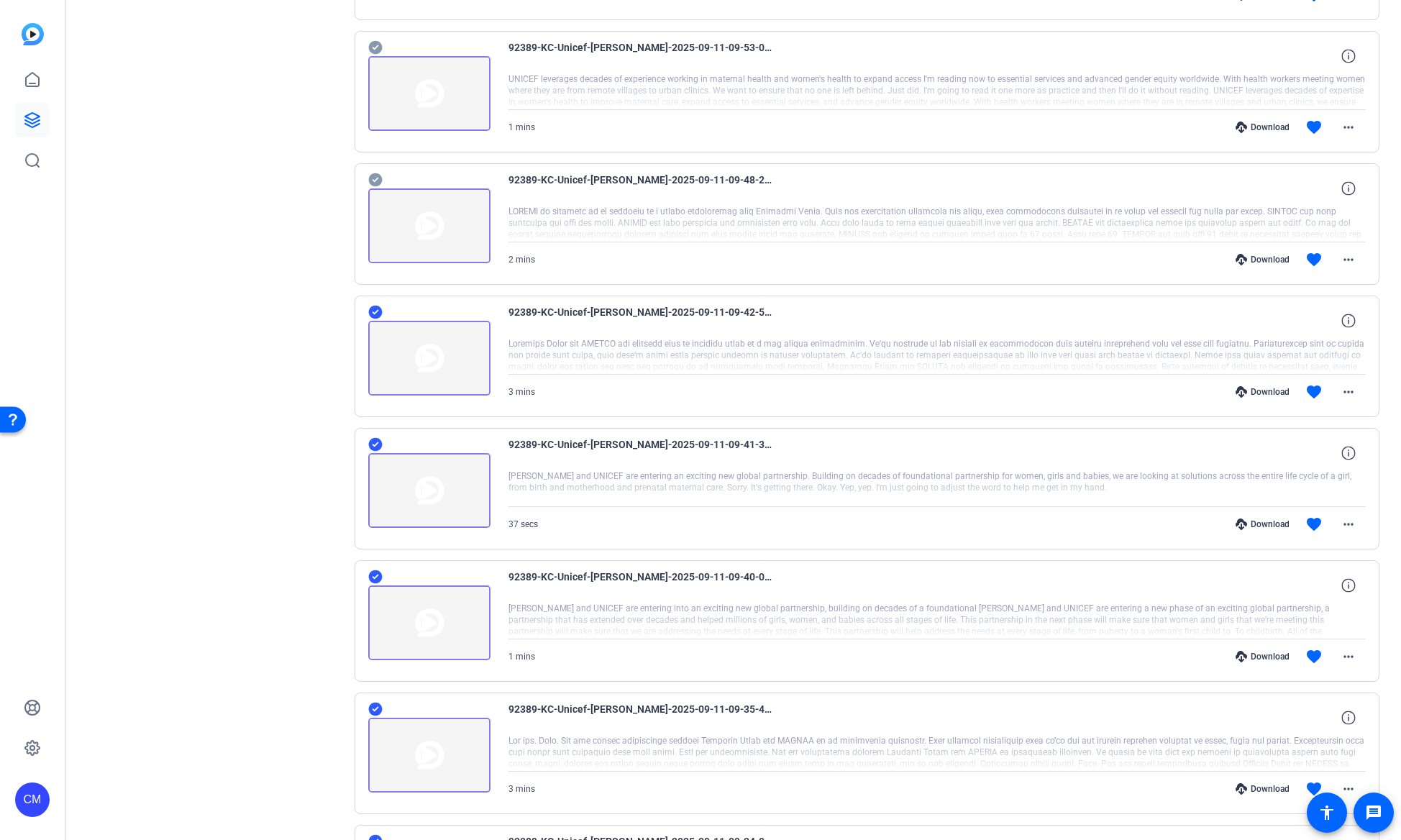
click at [373, 178] on icon at bounding box center [375, 180] width 13 height 13
click at [374, 45] on icon at bounding box center [375, 48] width 13 height 13
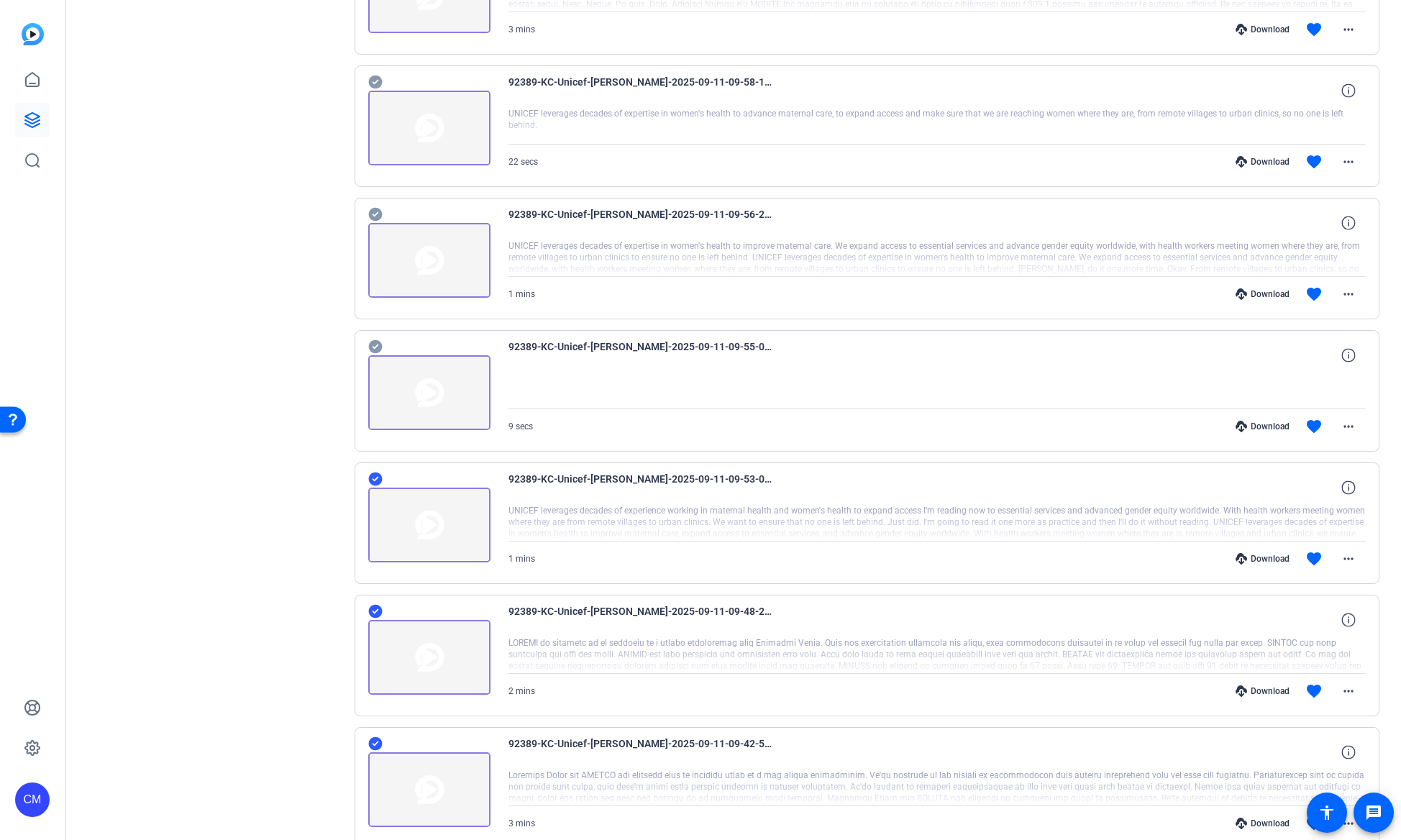
scroll to position [1631, 0]
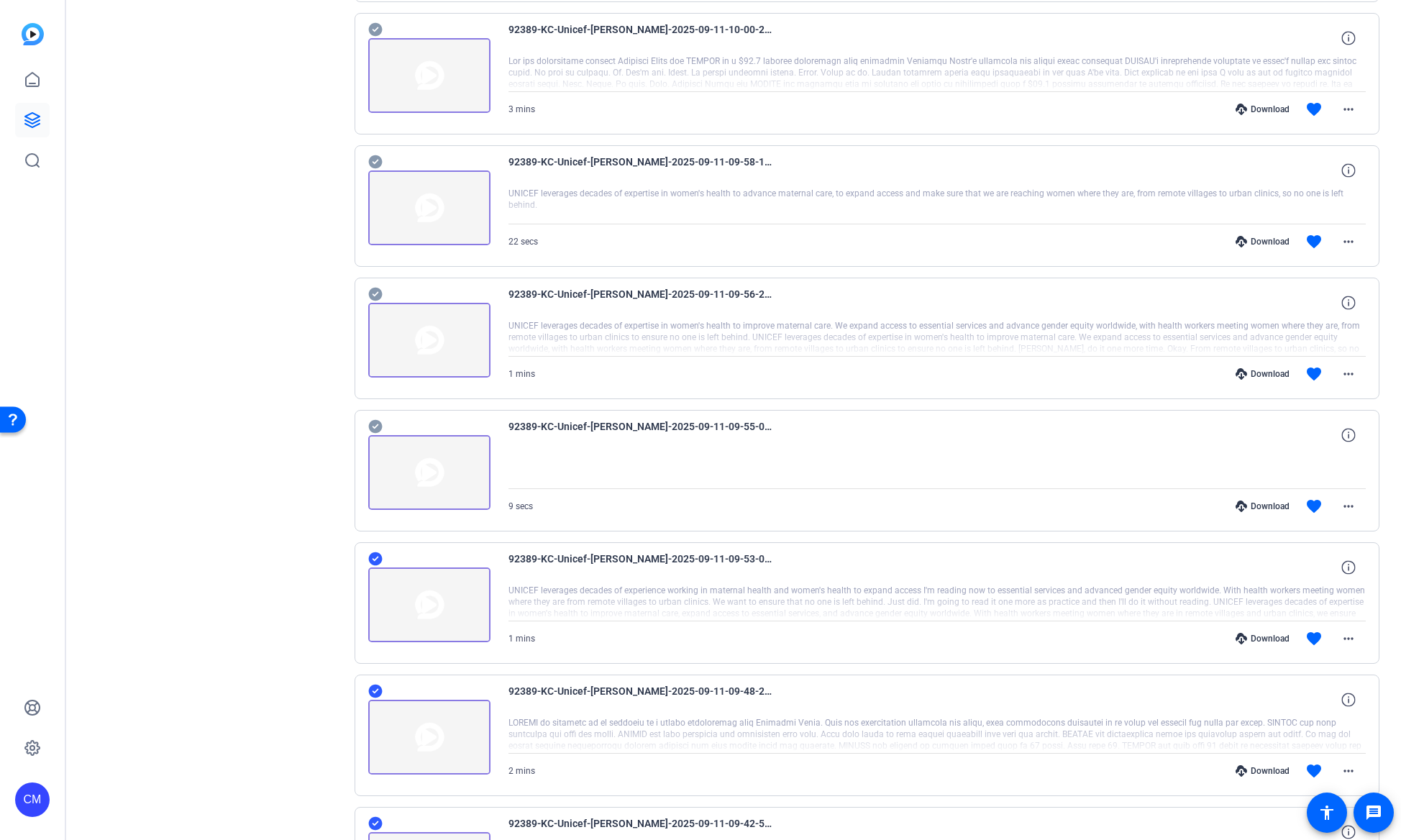
click at [372, 293] on icon at bounding box center [375, 295] width 13 height 13
click at [376, 428] on icon at bounding box center [375, 427] width 13 height 13
click at [372, 163] on icon at bounding box center [375, 162] width 13 height 13
click at [378, 30] on icon at bounding box center [375, 30] width 13 height 13
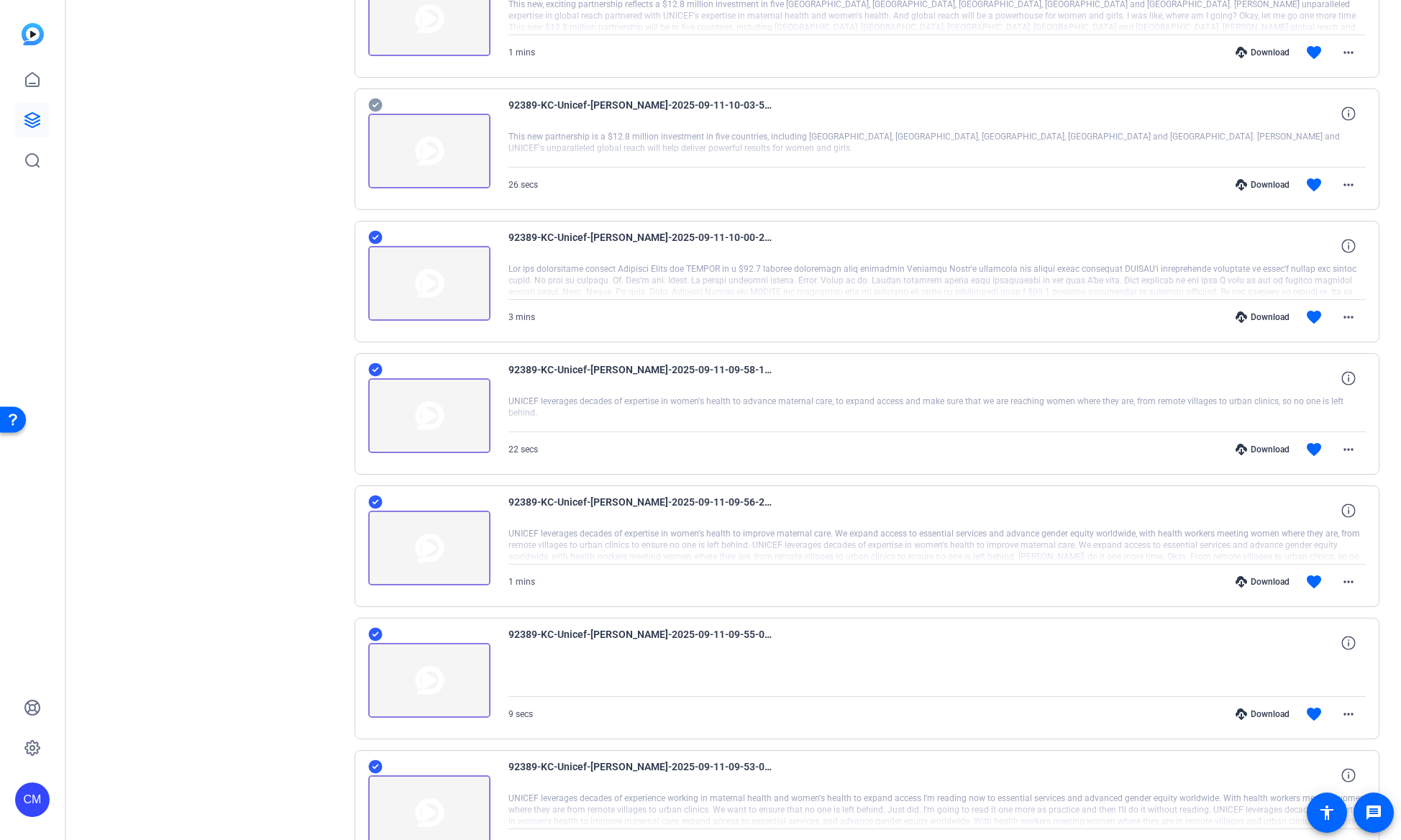
scroll to position [1264, 0]
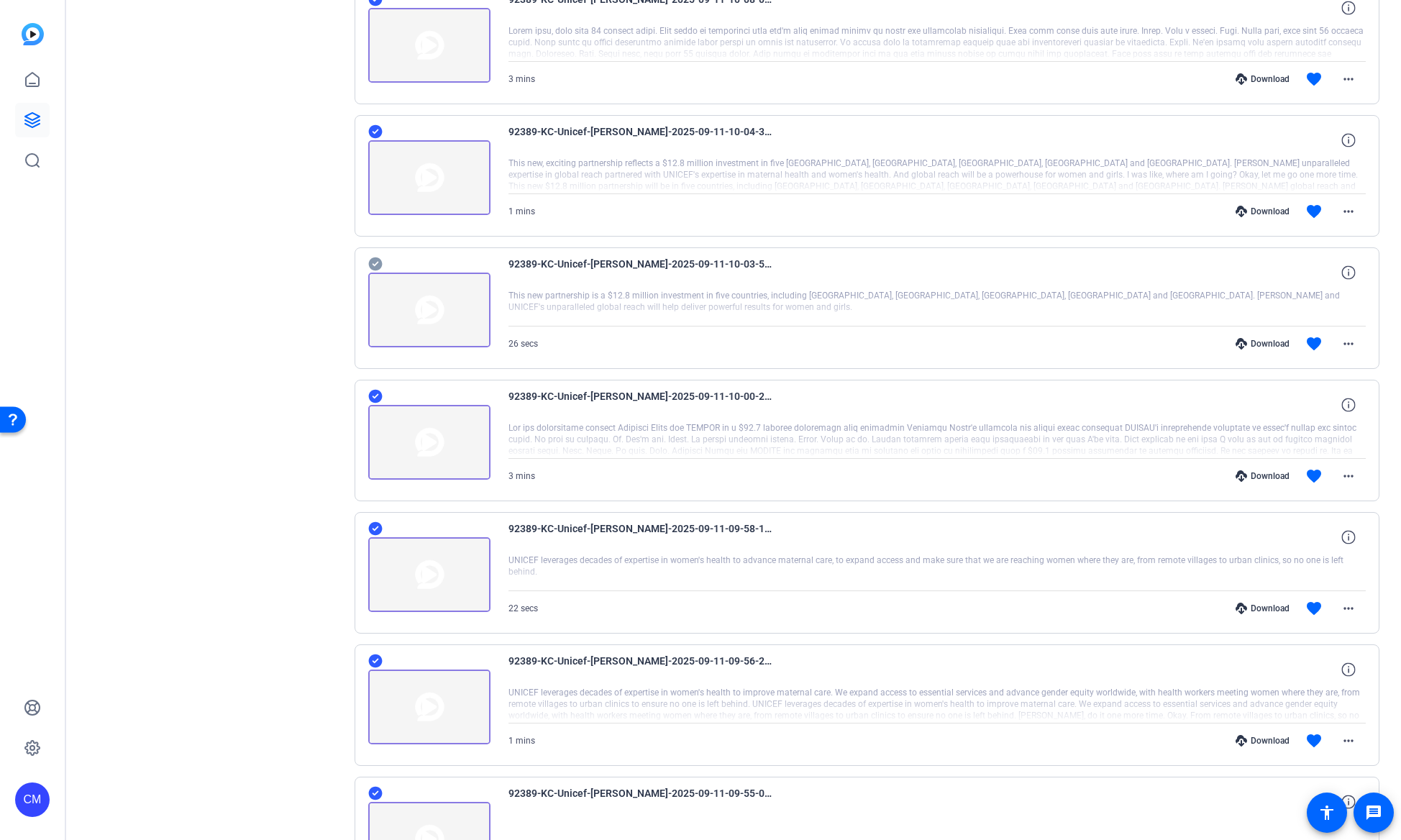
click at [372, 261] on icon at bounding box center [375, 264] width 13 height 13
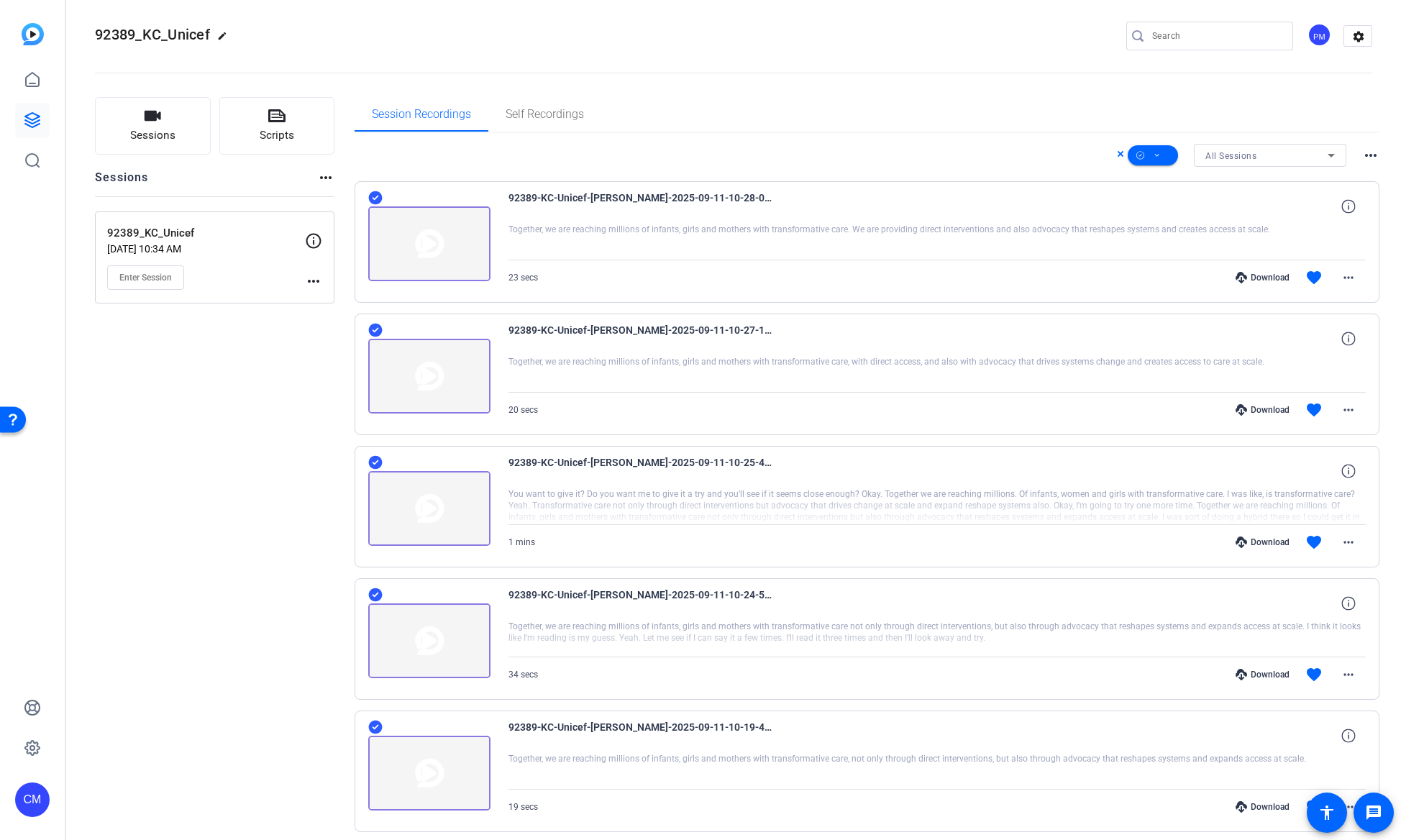
scroll to position [0, 0]
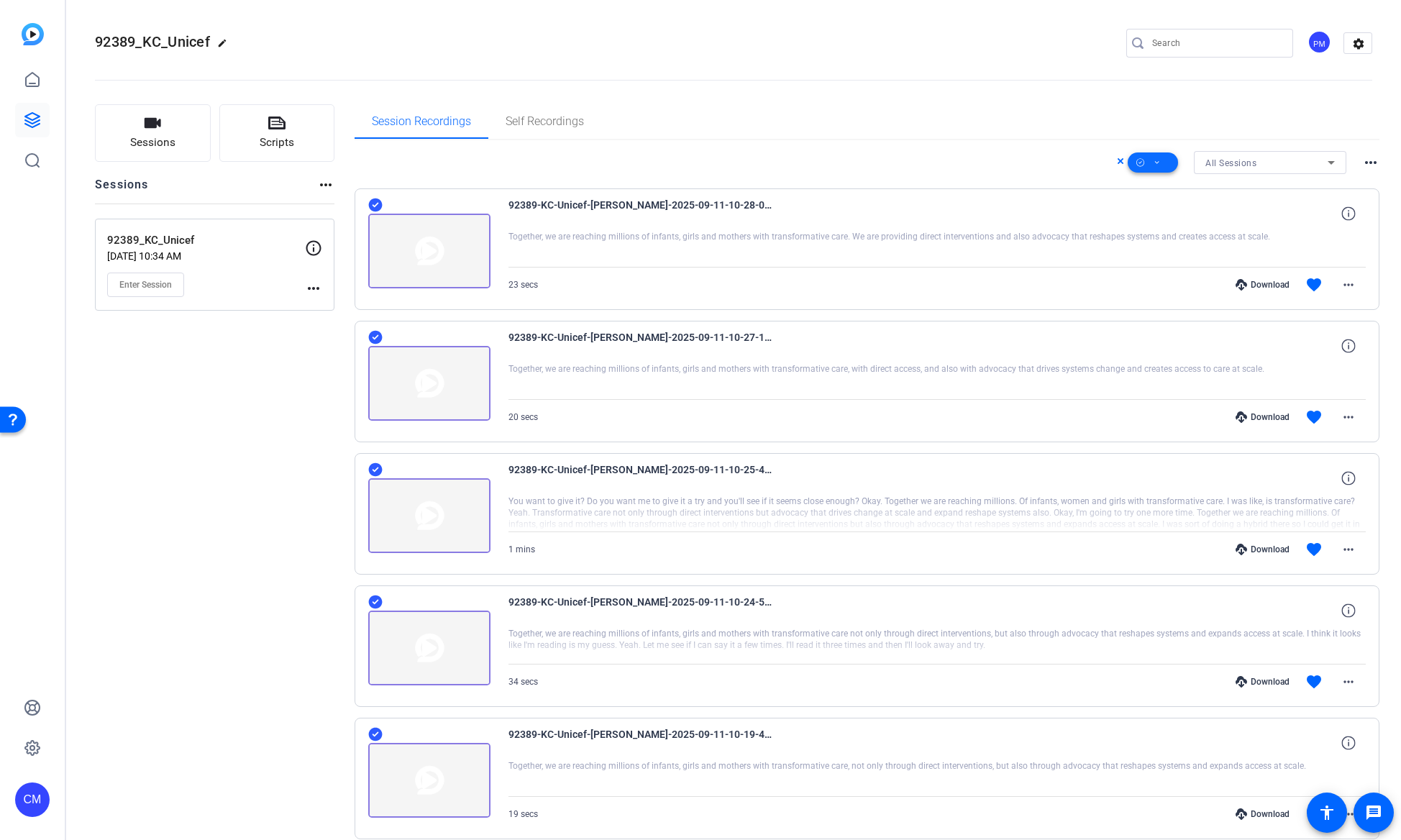
click at [1144, 166] on span at bounding box center [1152, 163] width 50 height 34
click at [1153, 239] on span "Download MP4" at bounding box center [1172, 239] width 76 height 17
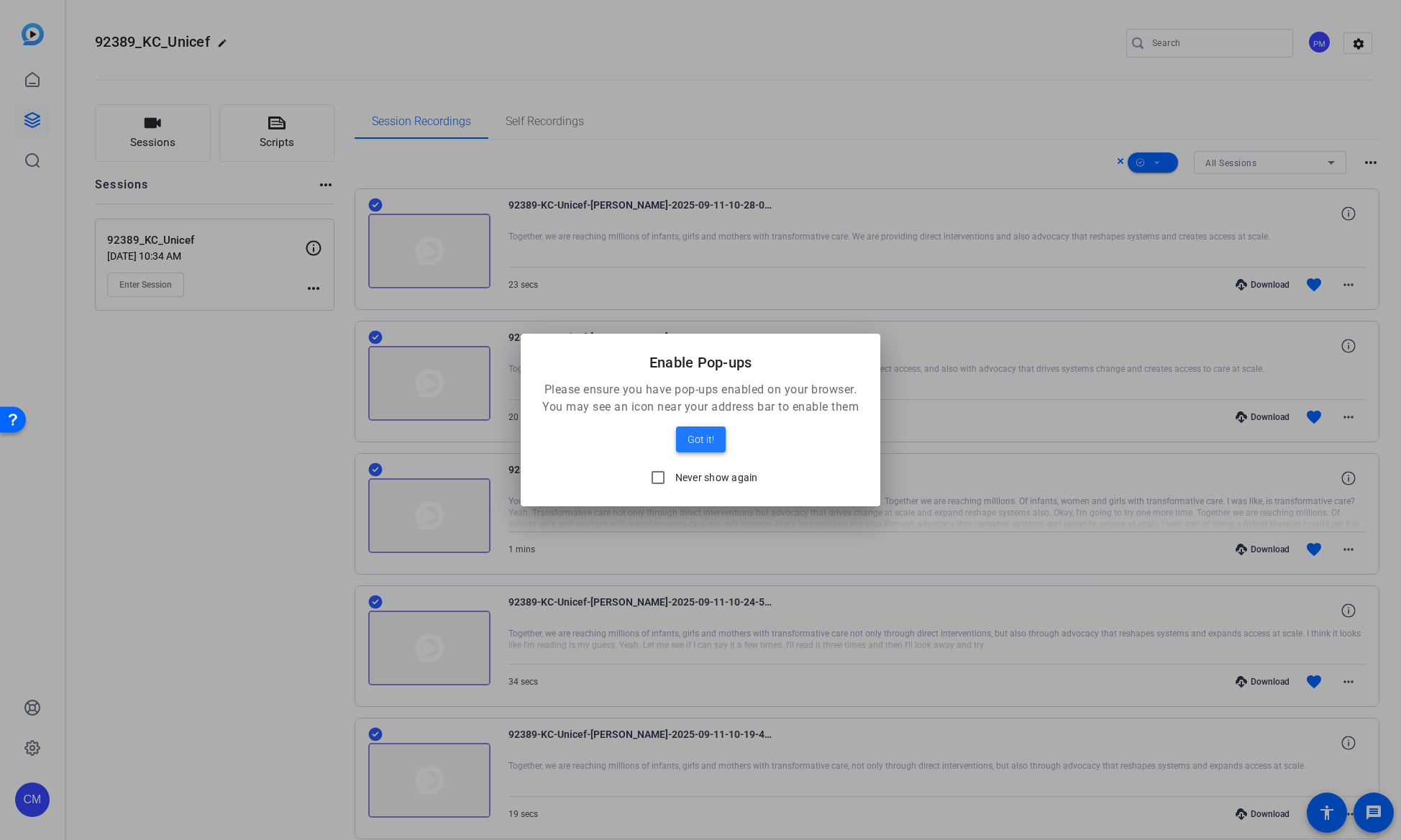
click at [707, 446] on span "Got it!" at bounding box center [700, 439] width 27 height 17
